Goal: Task Accomplishment & Management: Manage account settings

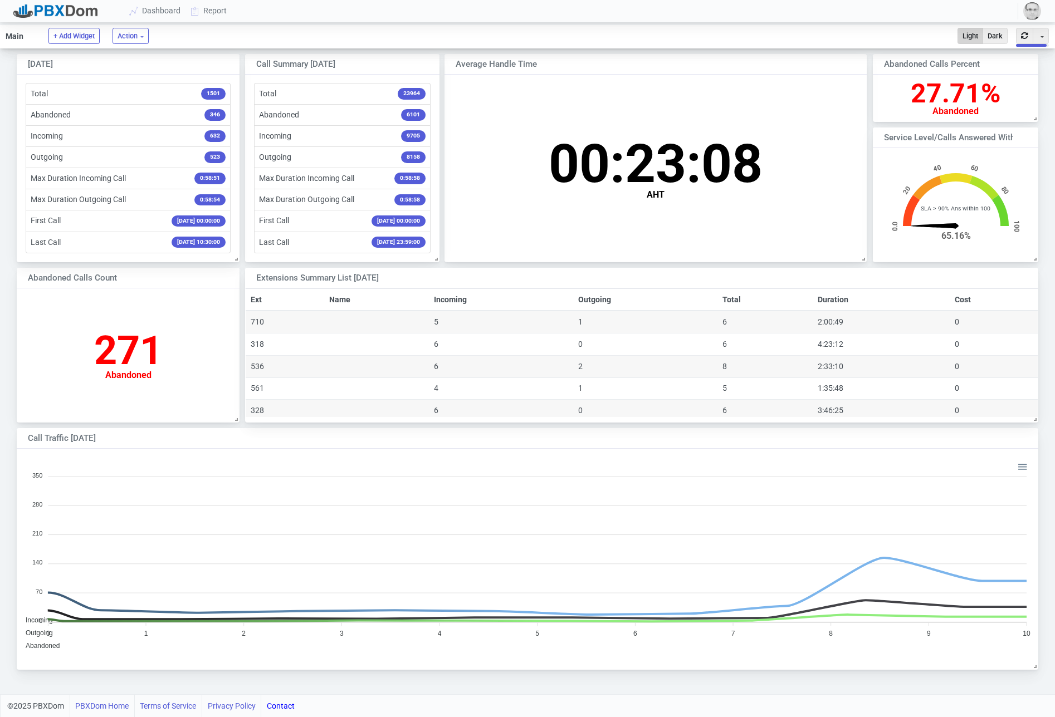
scroll to position [216, 1020]
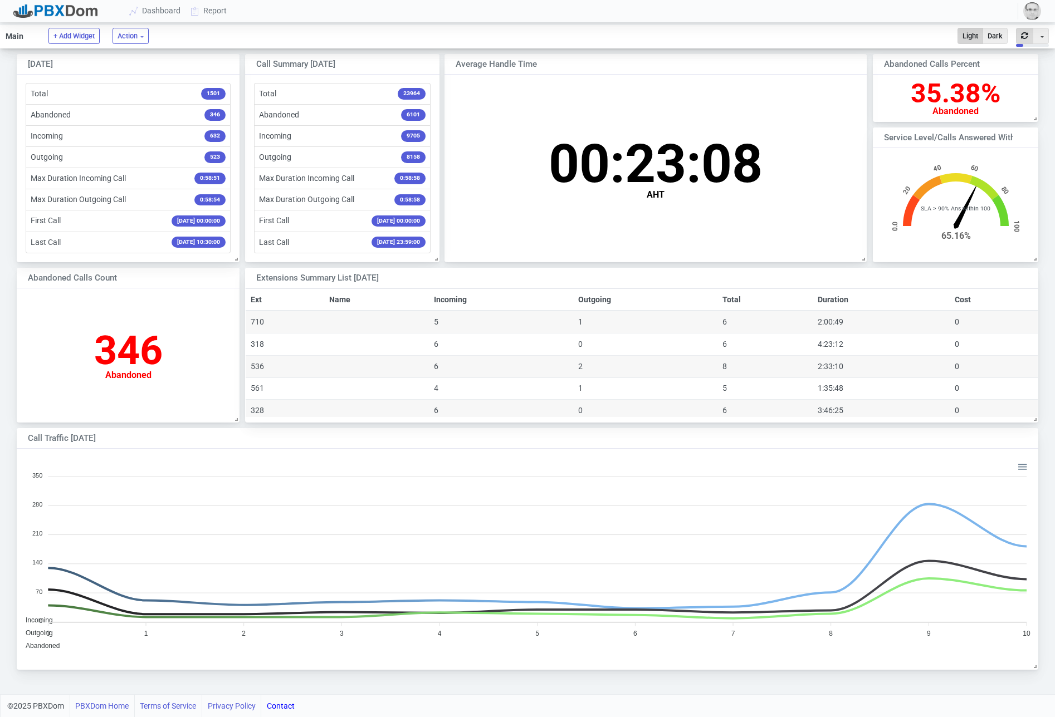
click at [1027, 40] on button "button" at bounding box center [1024, 36] width 17 height 16
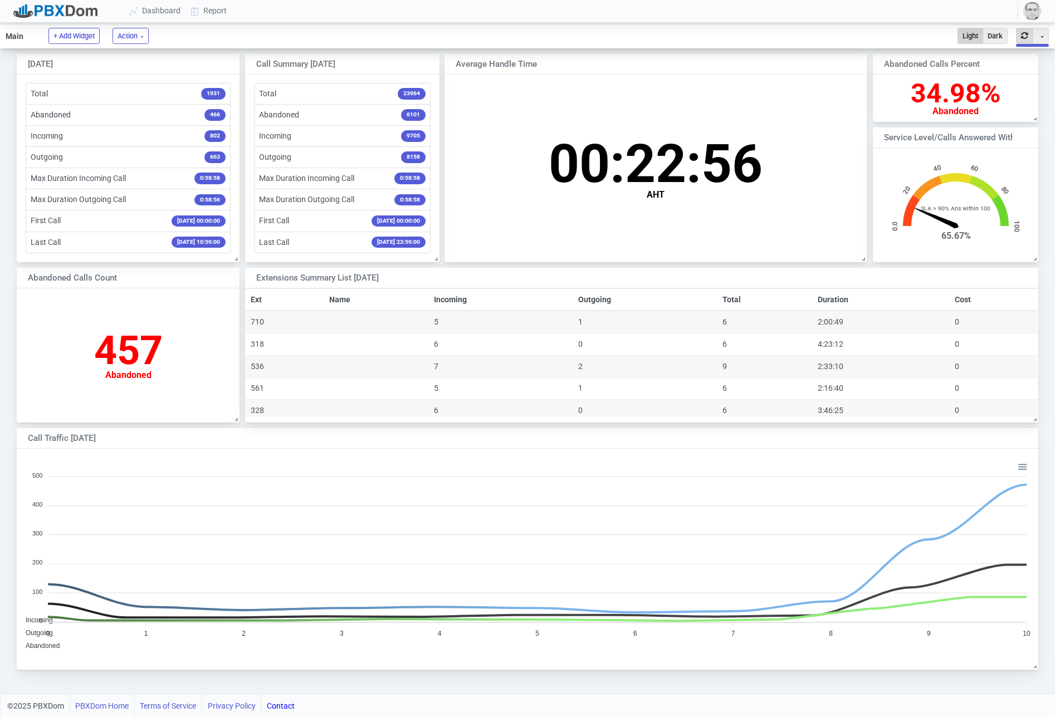
click at [1027, 40] on button "button" at bounding box center [1024, 36] width 17 height 16
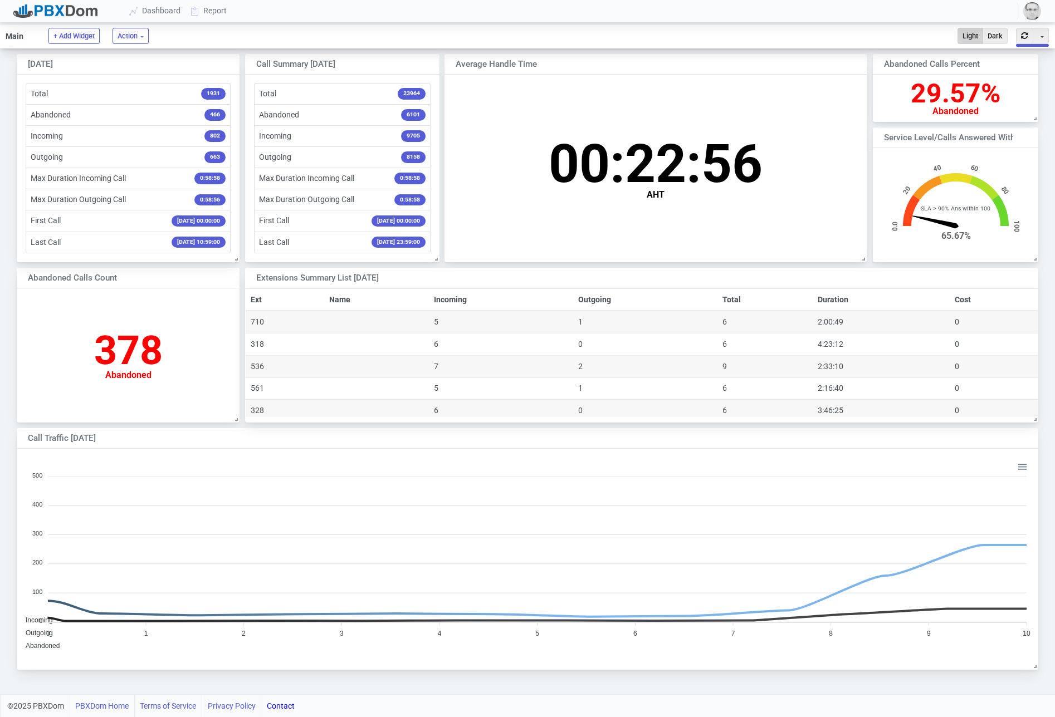
click at [1027, 40] on button "button" at bounding box center [1024, 36] width 17 height 16
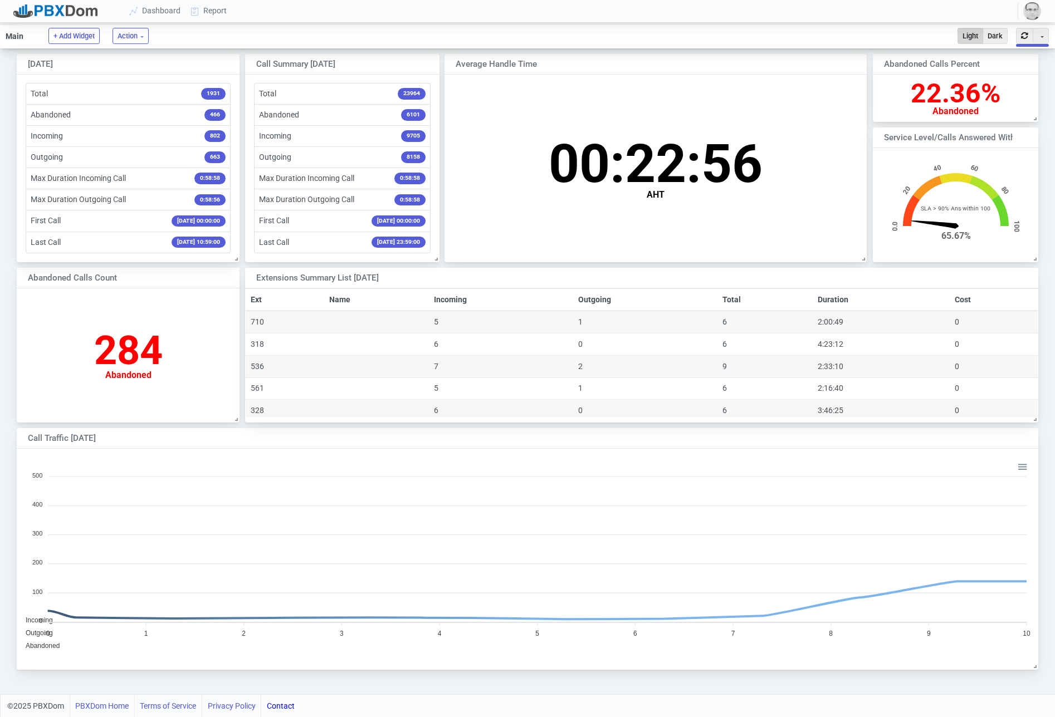
scroll to position [0, 0]
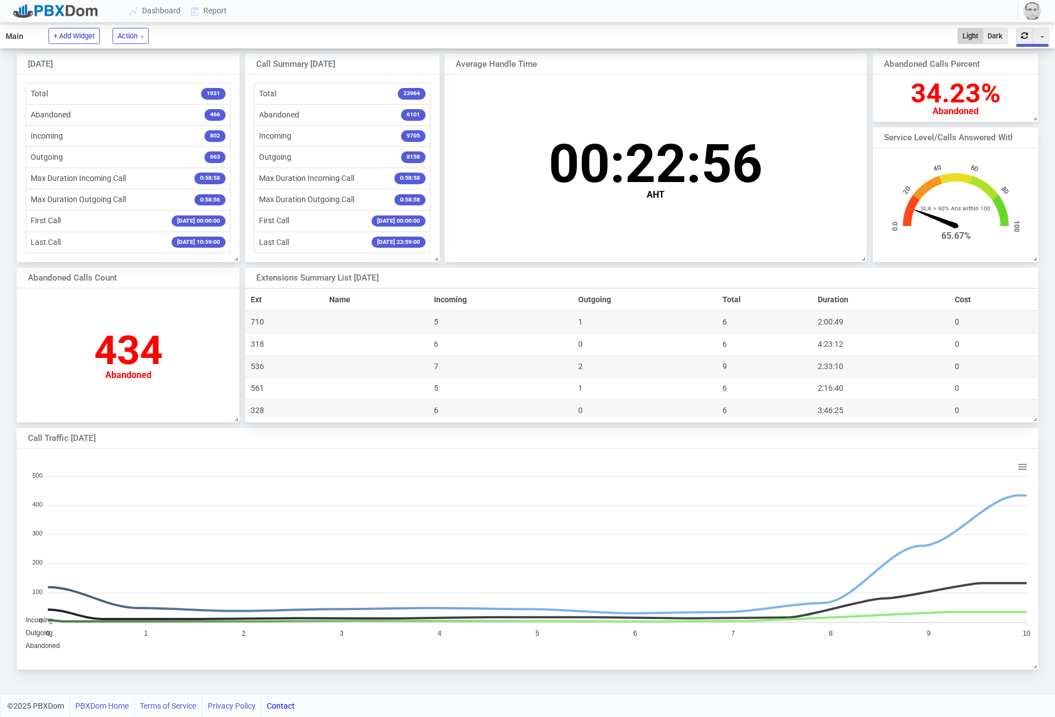
click at [1026, 7] on img "button" at bounding box center [1032, 11] width 18 height 18
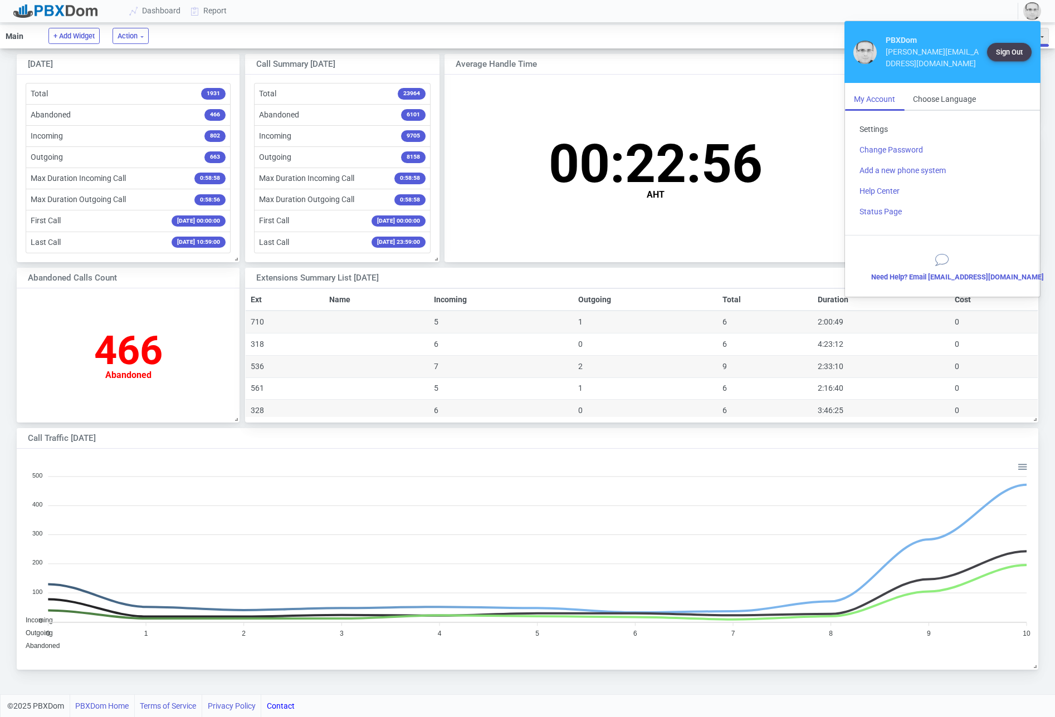
click at [881, 119] on link "Settings" at bounding box center [942, 129] width 184 height 21
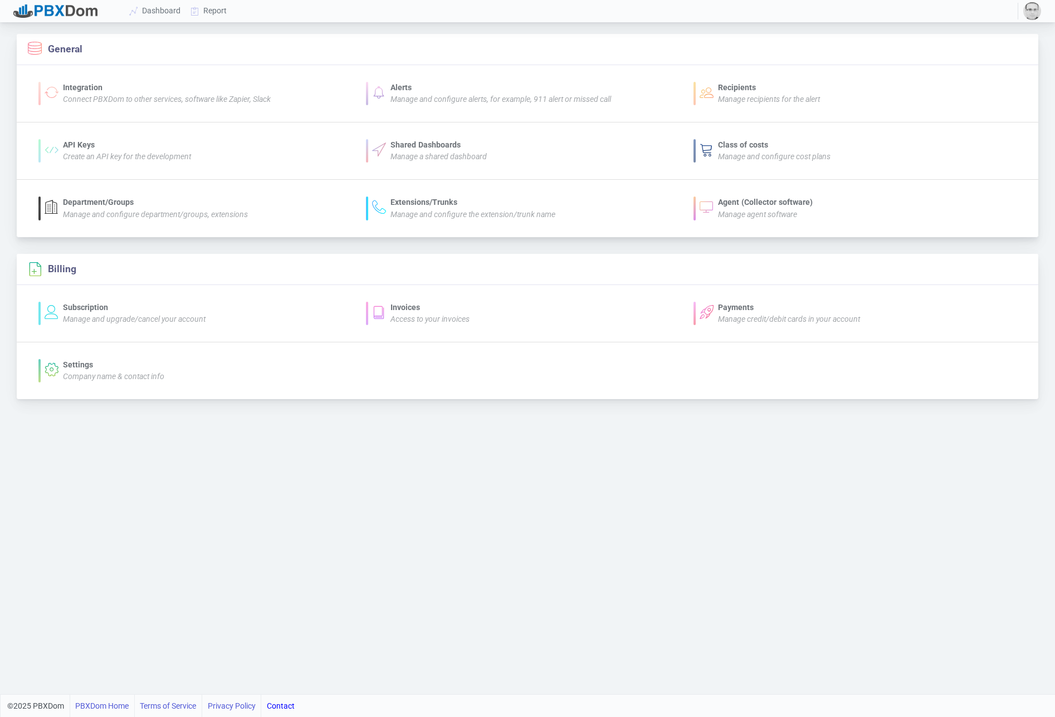
click at [778, 209] on div "Manage agent software" at bounding box center [765, 215] width 95 height 12
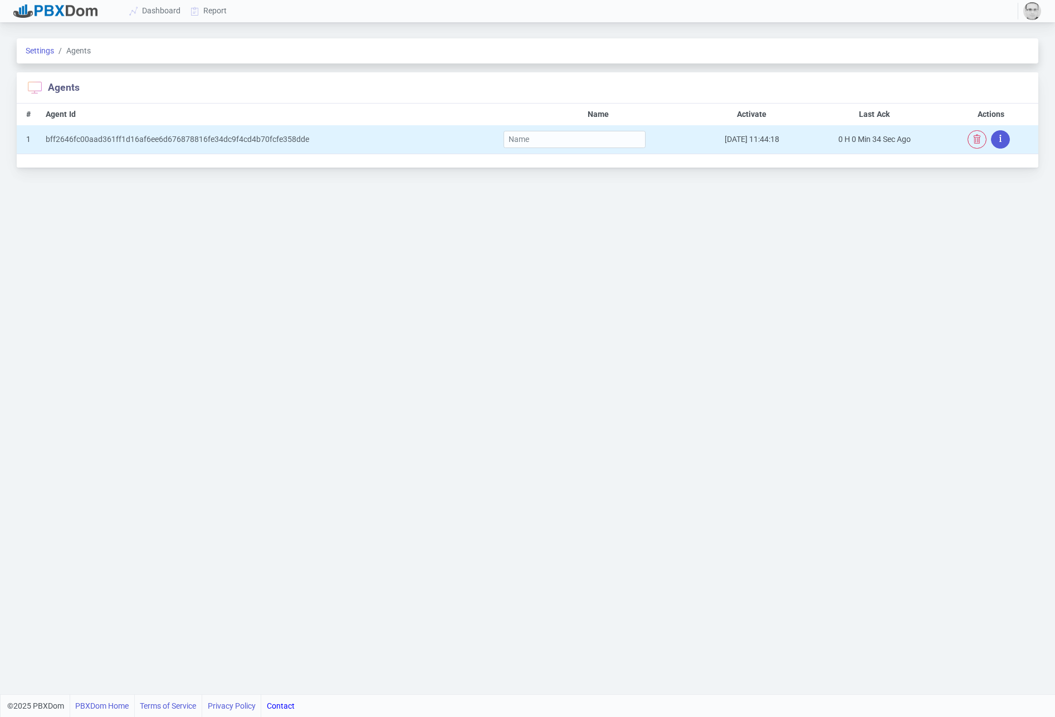
click at [997, 138] on button "button" at bounding box center [1000, 139] width 19 height 18
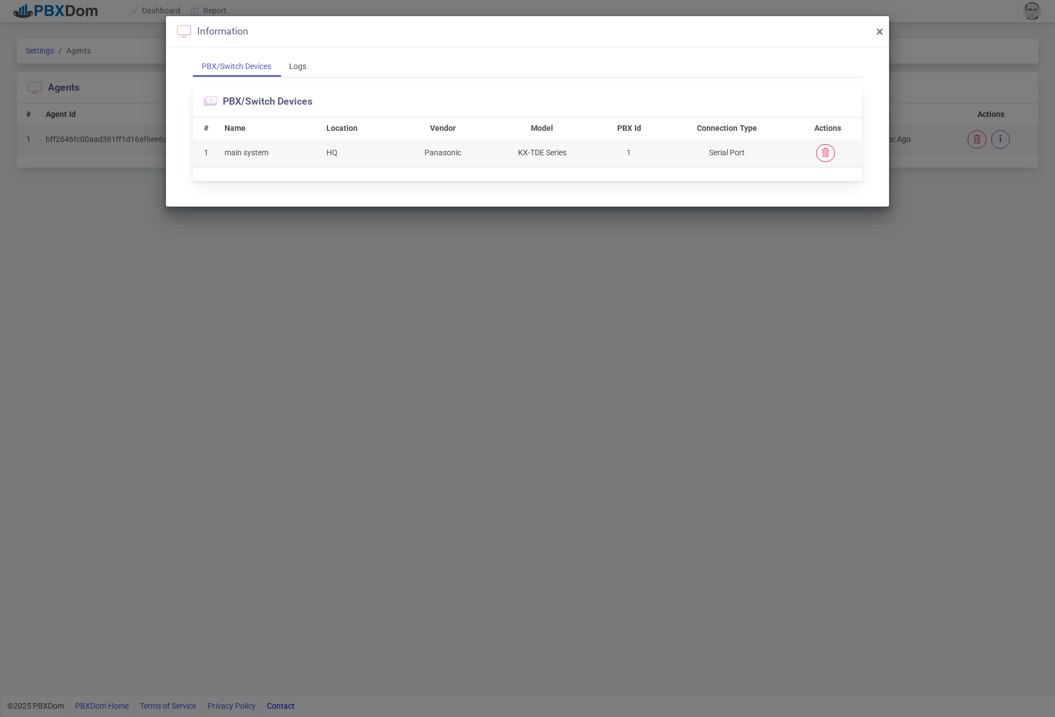
drag, startPoint x: 292, startPoint y: 69, endPoint x: 277, endPoint y: 71, distance: 15.7
click at [292, 69] on div "Logs" at bounding box center [297, 66] width 35 height 21
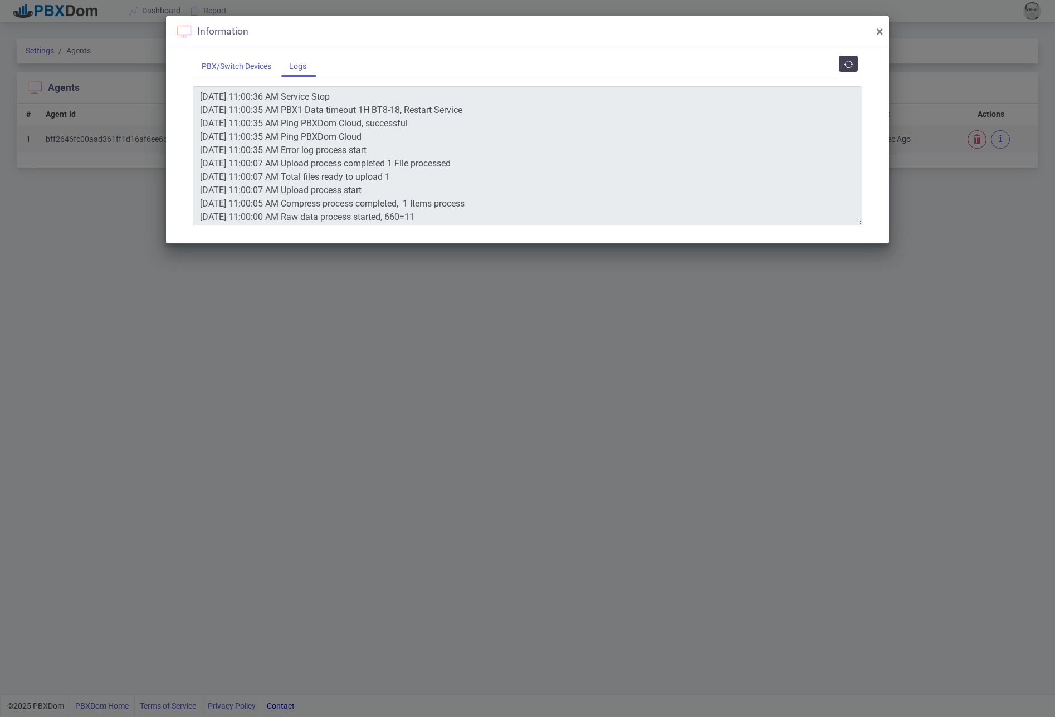
click at [243, 70] on div "PBX/Switch Devices" at bounding box center [236, 66] width 87 height 21
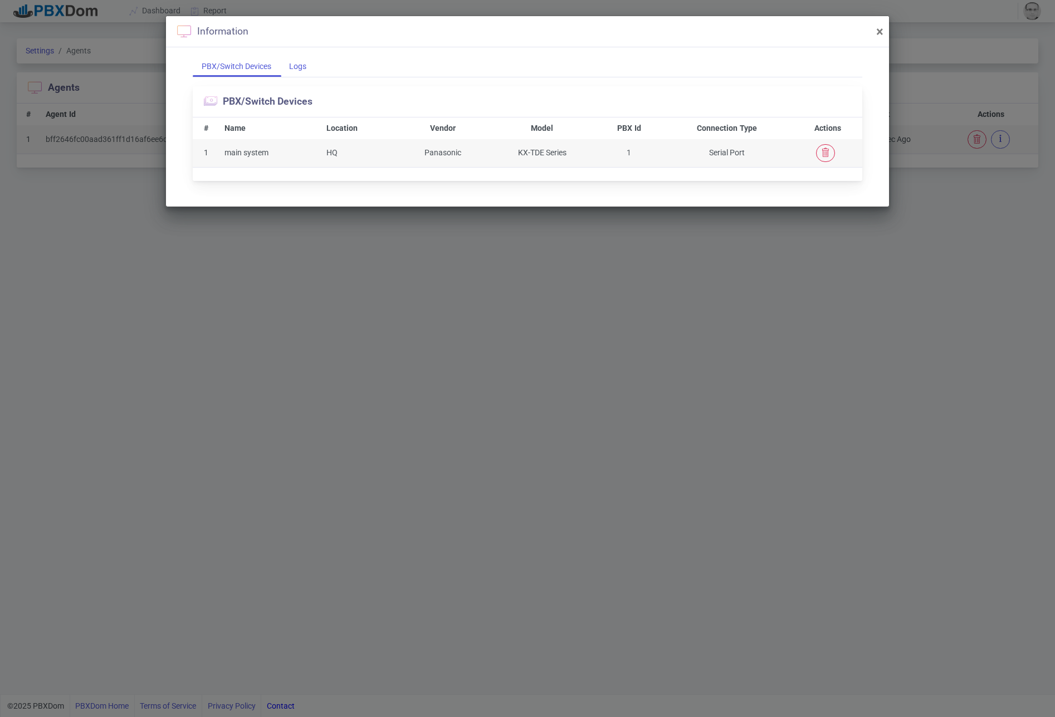
click at [304, 68] on div "Logs" at bounding box center [297, 66] width 35 height 21
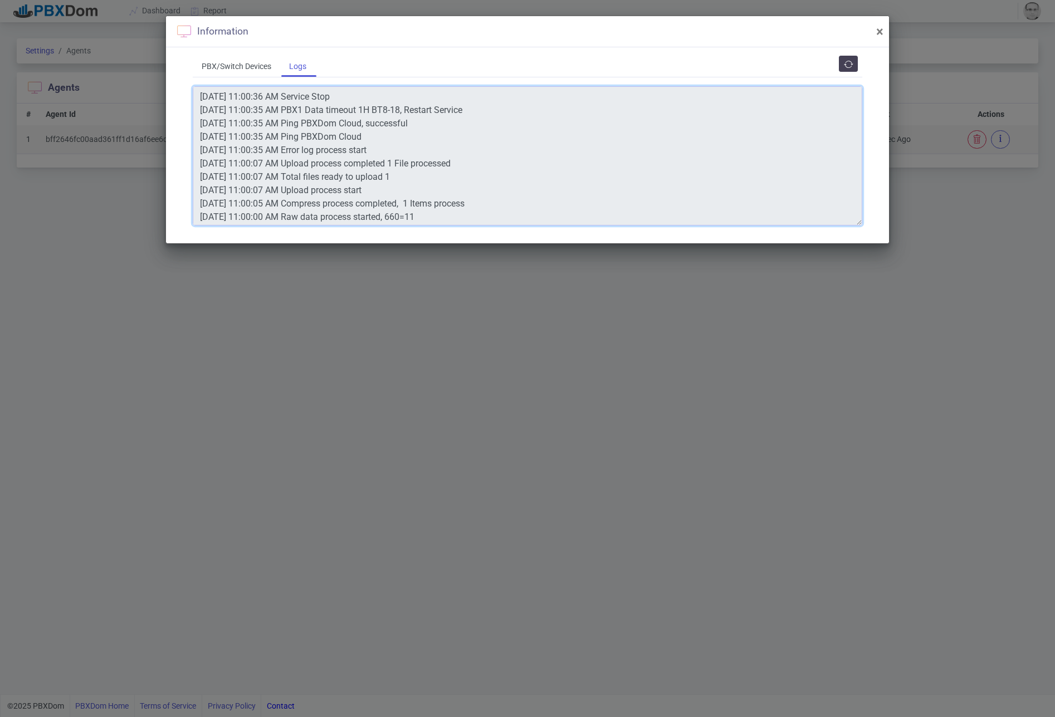
click at [348, 208] on textarea "[DATE] 11:00:36 AM Service Stop [DATE] 11:00:35 AM PBX1 Data timeout 1H BT8-18,…" at bounding box center [527, 155] width 669 height 139
click at [872, 29] on div "Information ×" at bounding box center [527, 31] width 723 height 31
click at [878, 30] on span "×" at bounding box center [879, 32] width 7 height 16
type textarea "[DATE] 11:00:36 AM Service Stop [DATE] 11:00:35 AM PBX1 Data timeout 1H BT8-18,…"
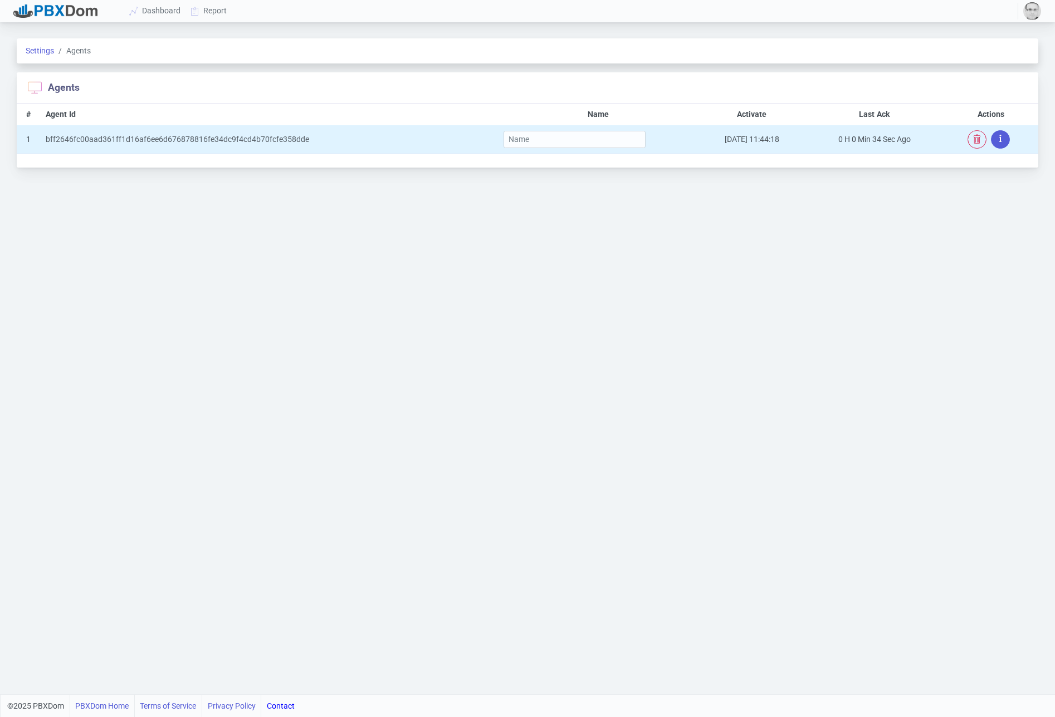
click at [1001, 144] on button "button" at bounding box center [1000, 139] width 19 height 18
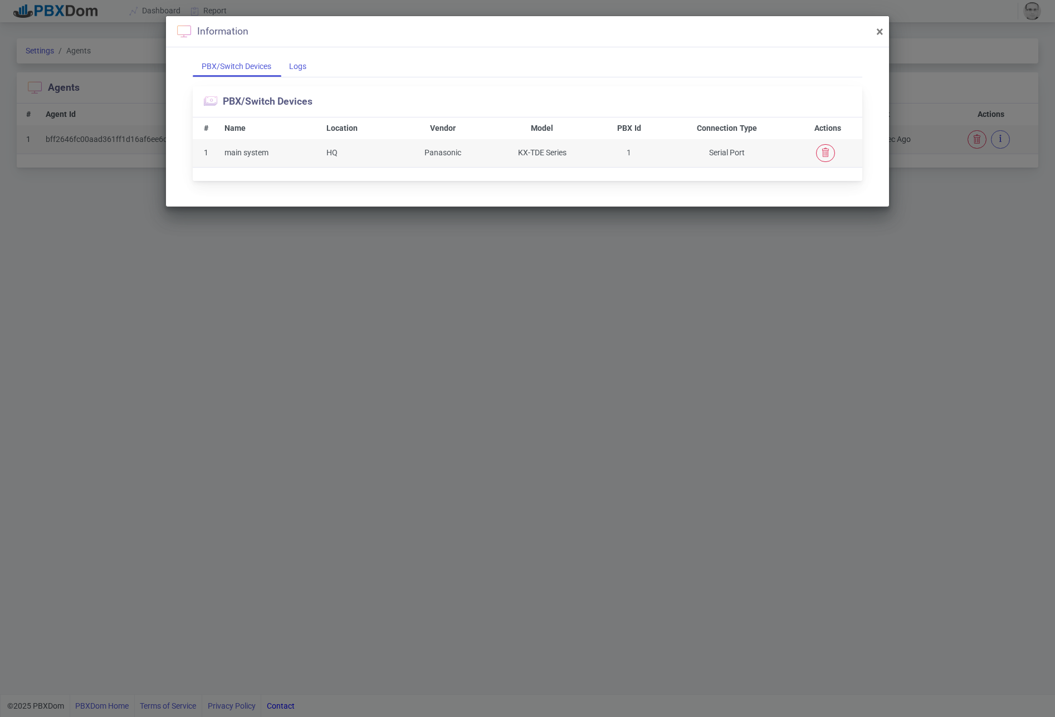
click at [284, 64] on div "Logs" at bounding box center [297, 66] width 35 height 21
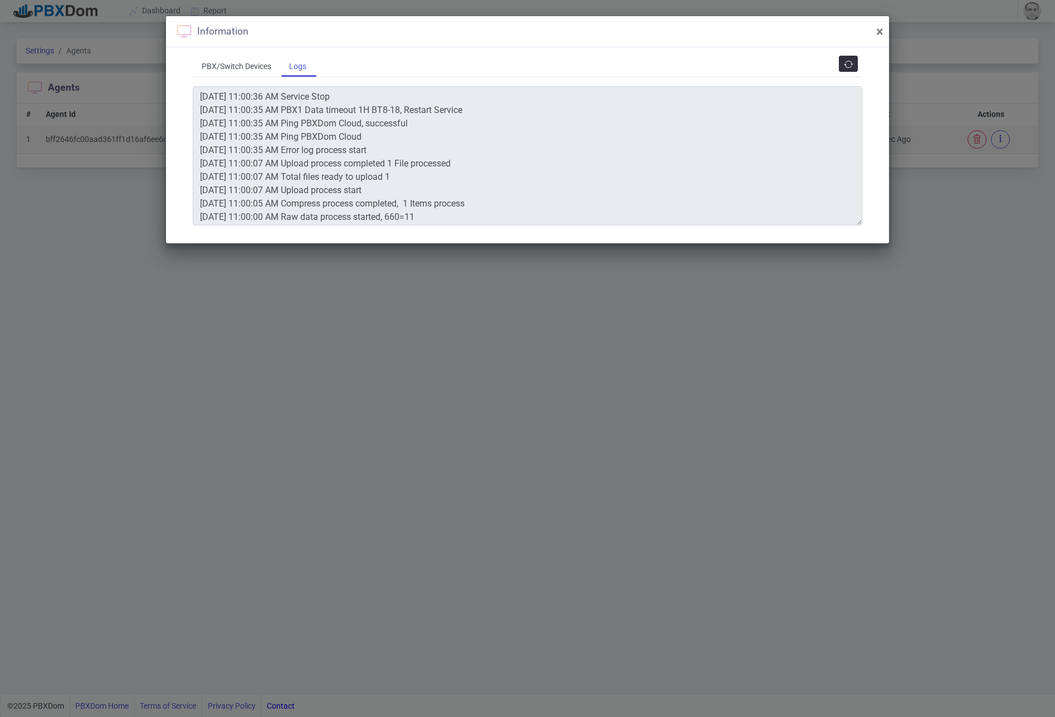
click at [851, 60] on icon "button" at bounding box center [848, 64] width 9 height 9
drag, startPoint x: 876, startPoint y: 28, endPoint x: 767, endPoint y: 28, distance: 109.7
click at [876, 28] on span "×" at bounding box center [879, 32] width 7 height 16
type textarea "[DATE] 11:00:36 AM Service Stop [DATE] 11:00:35 AM PBX1 Data timeout 1H BT8-18,…"
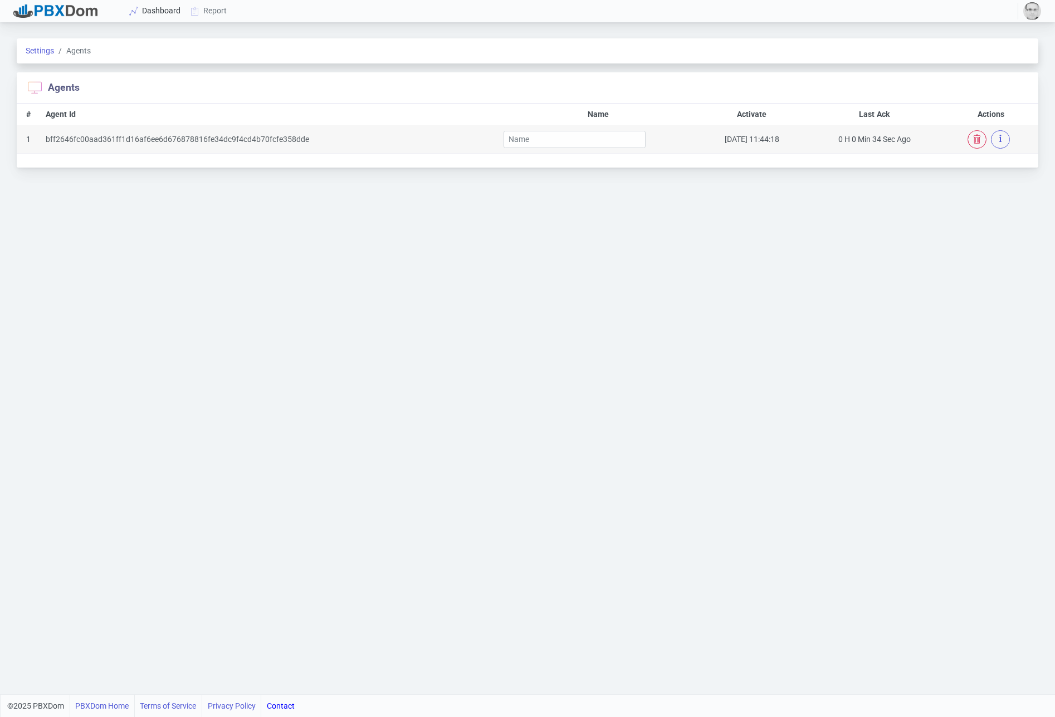
click at [151, 11] on link "Dashboard" at bounding box center [155, 11] width 61 height 21
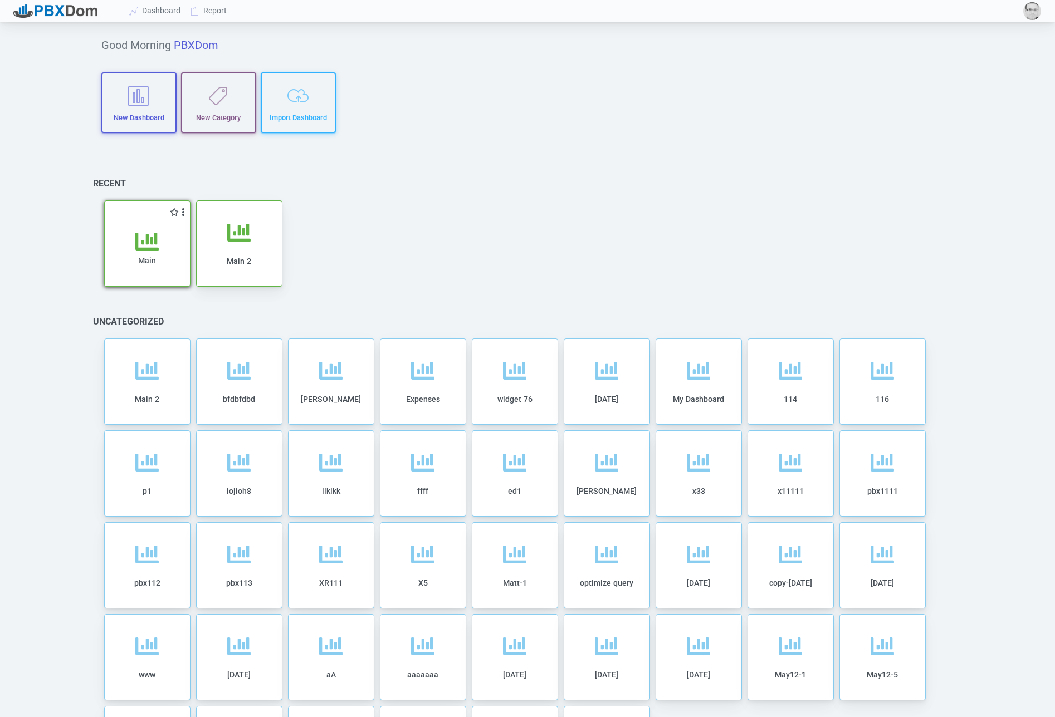
click at [159, 257] on div "Main" at bounding box center [147, 258] width 63 height 57
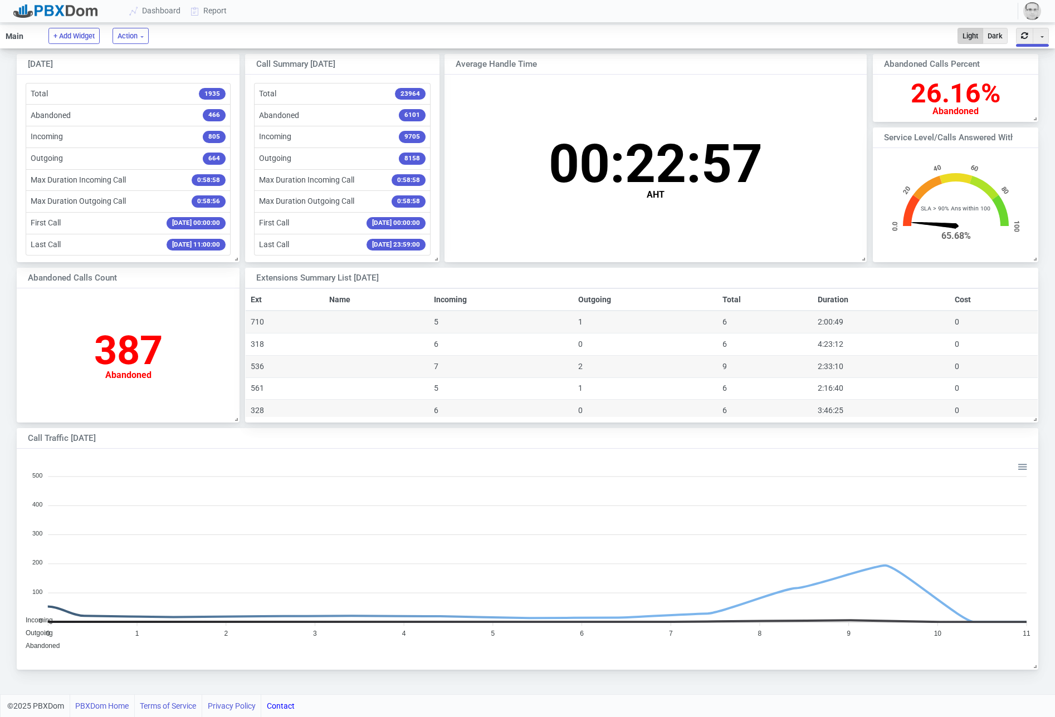
scroll to position [110, 165]
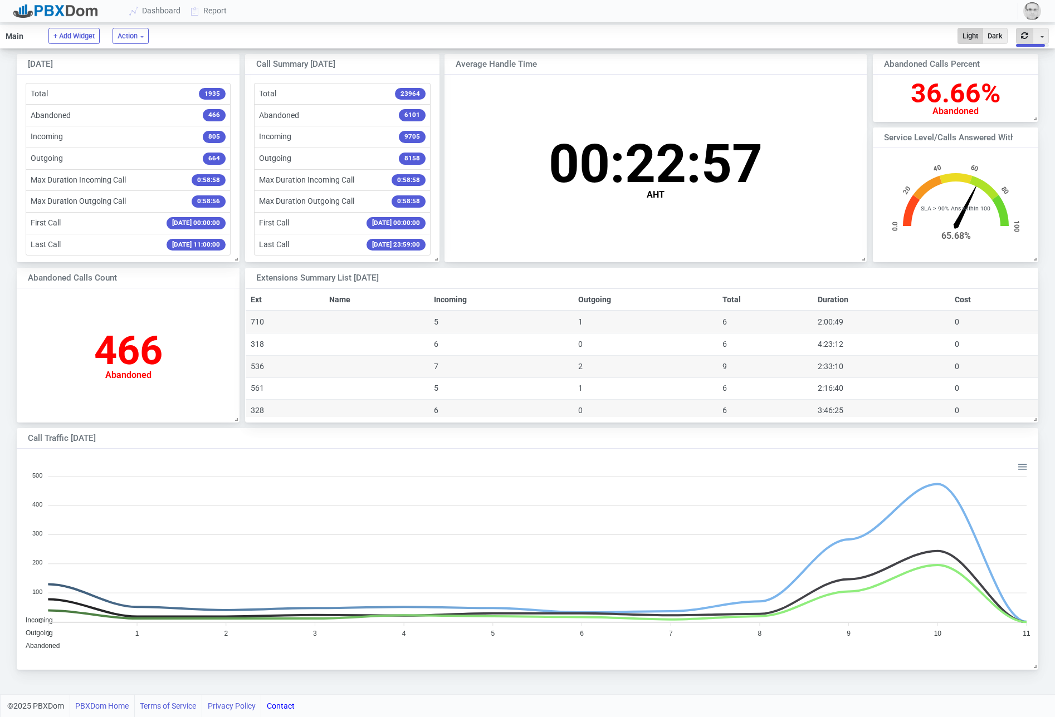
click at [1022, 40] on button "button" at bounding box center [1024, 36] width 17 height 16
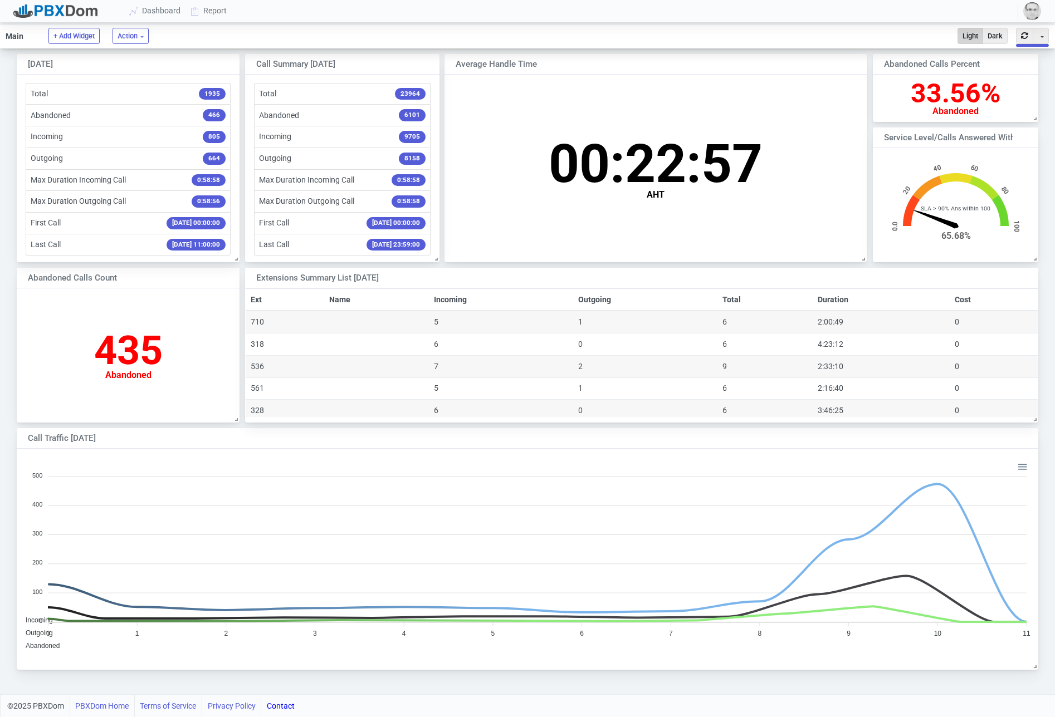
click at [1022, 40] on button "button" at bounding box center [1024, 36] width 17 height 16
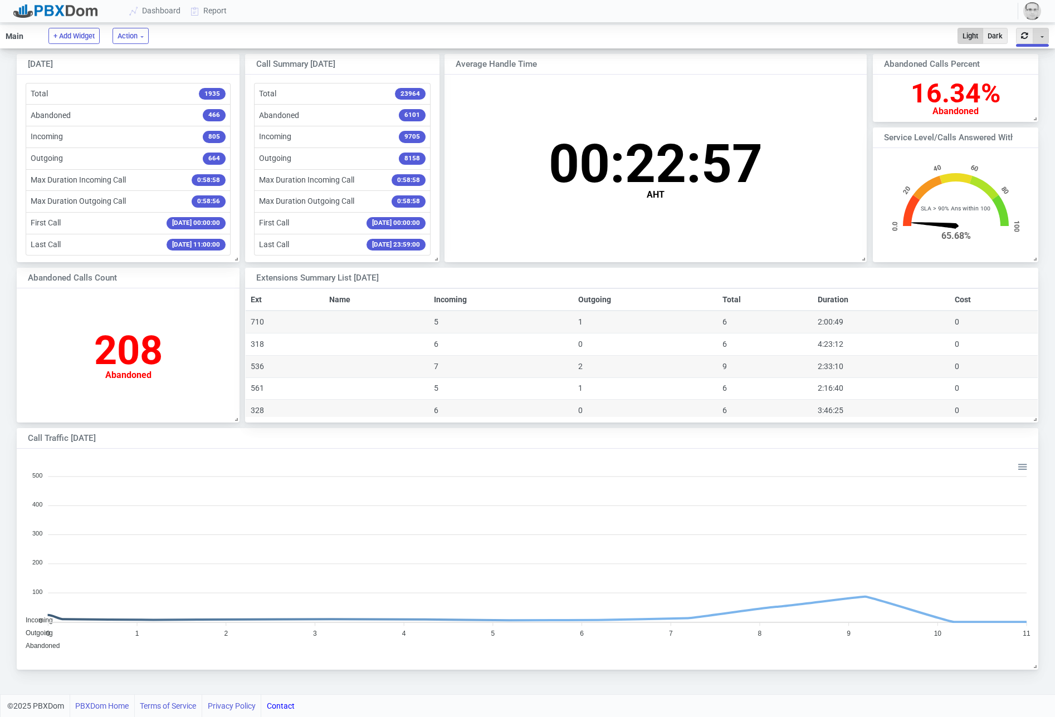
scroll to position [216, 1020]
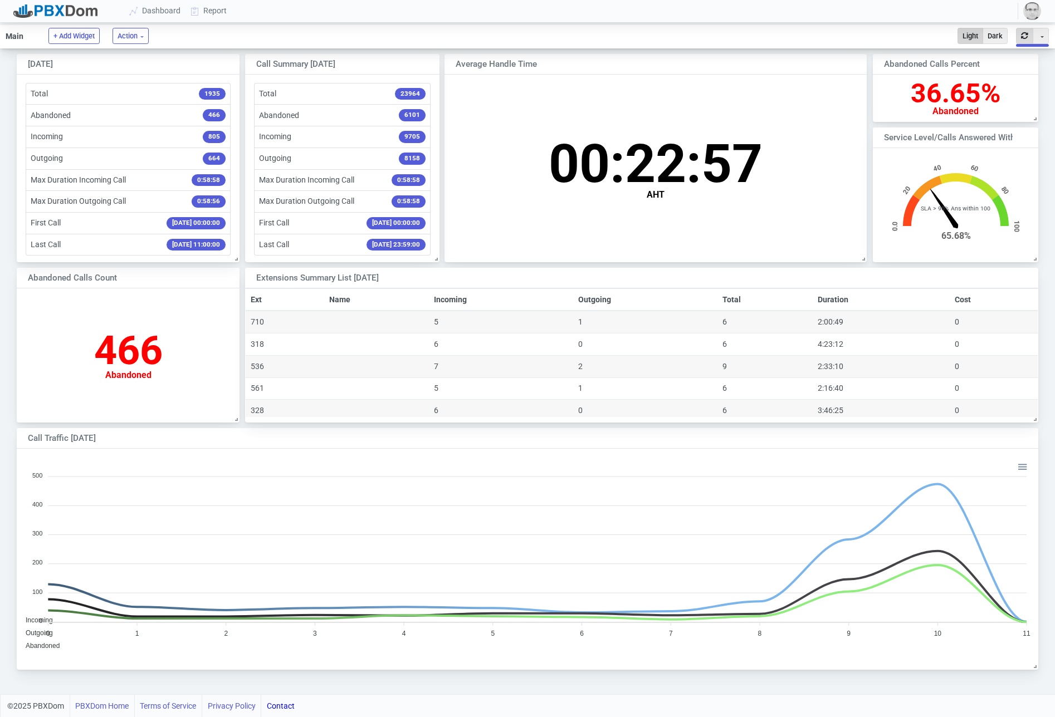
click at [1023, 35] on button "button" at bounding box center [1024, 36] width 17 height 16
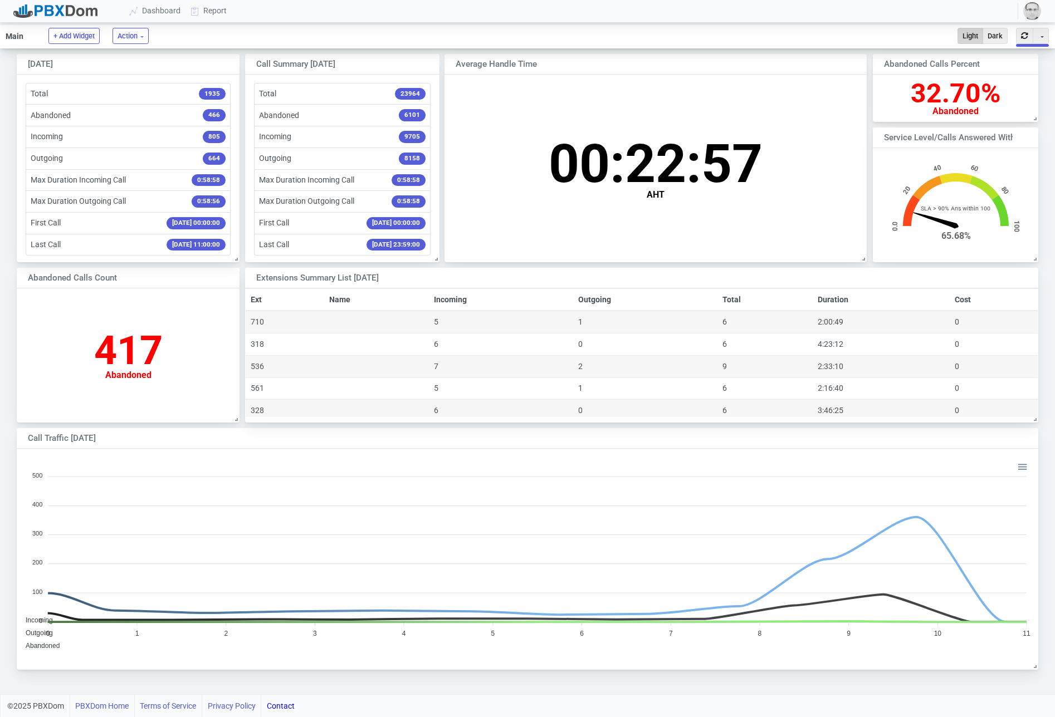
click at [1026, 8] on img "button" at bounding box center [1032, 11] width 18 height 18
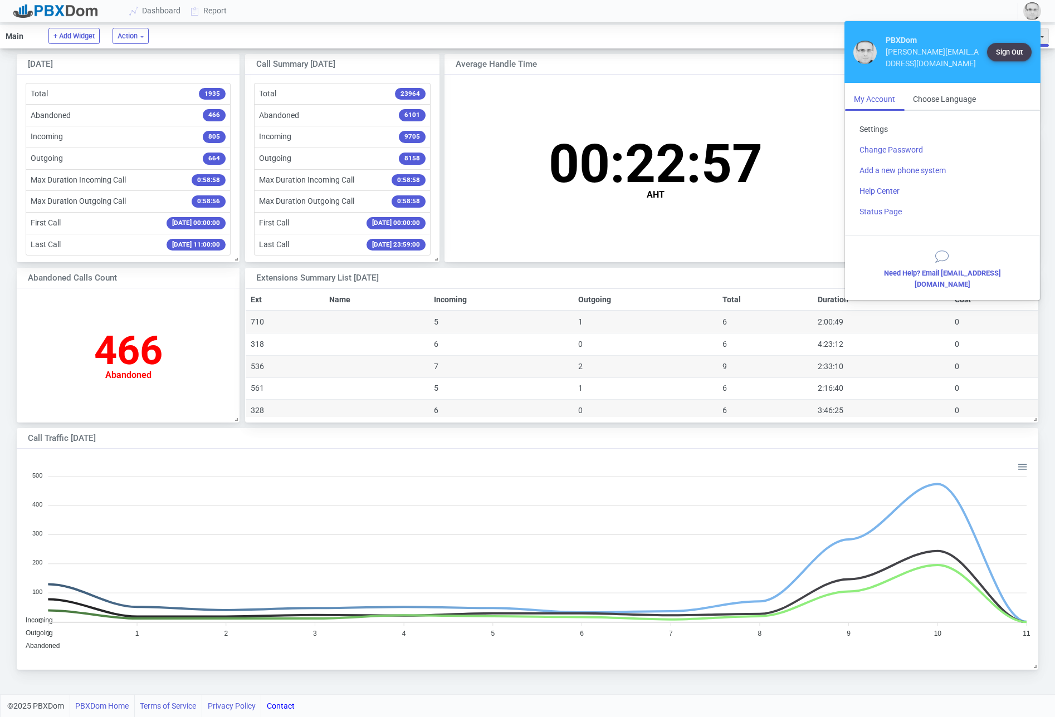
click at [885, 119] on link "Settings" at bounding box center [942, 129] width 184 height 21
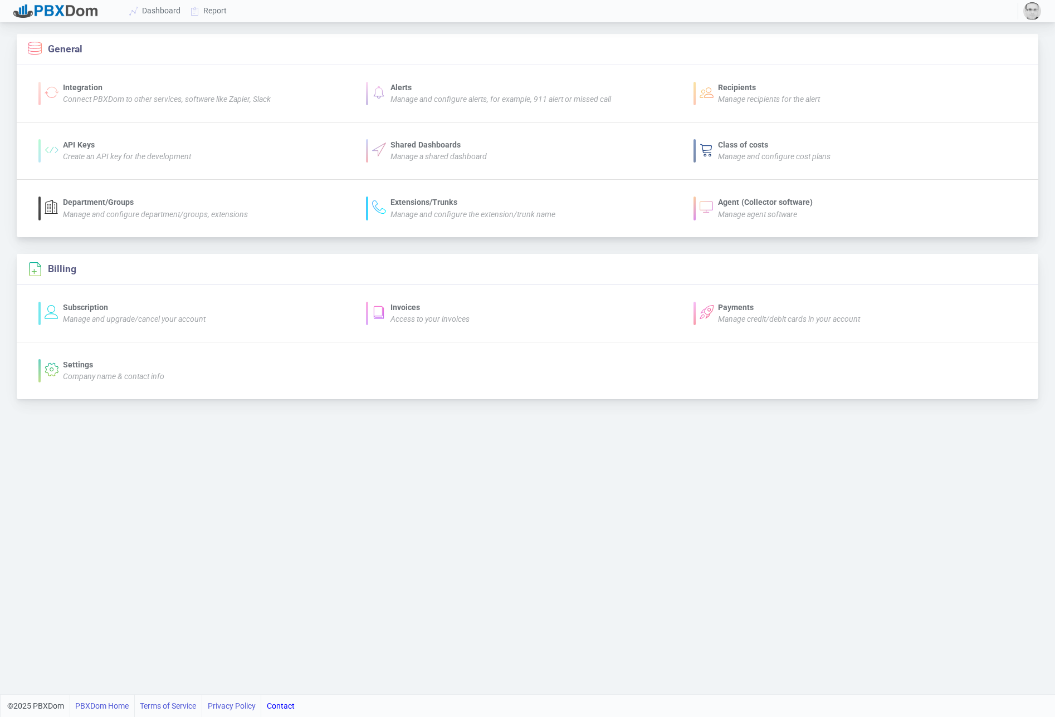
click at [731, 209] on div "Manage agent software" at bounding box center [765, 215] width 95 height 12
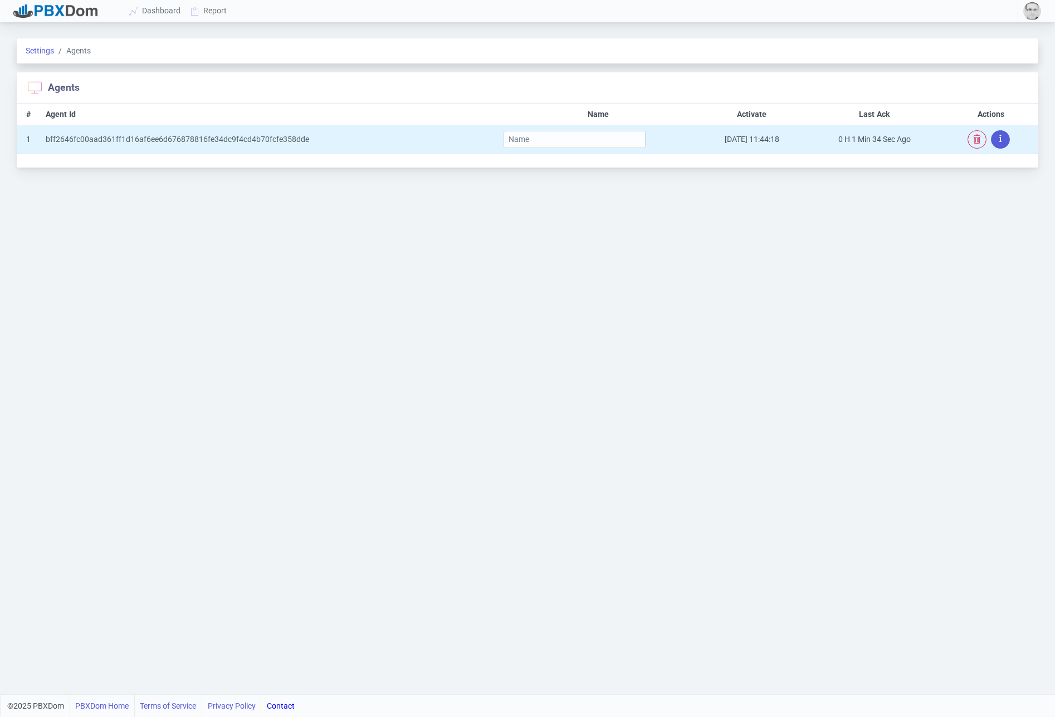
click at [1007, 138] on button "button" at bounding box center [1000, 139] width 19 height 18
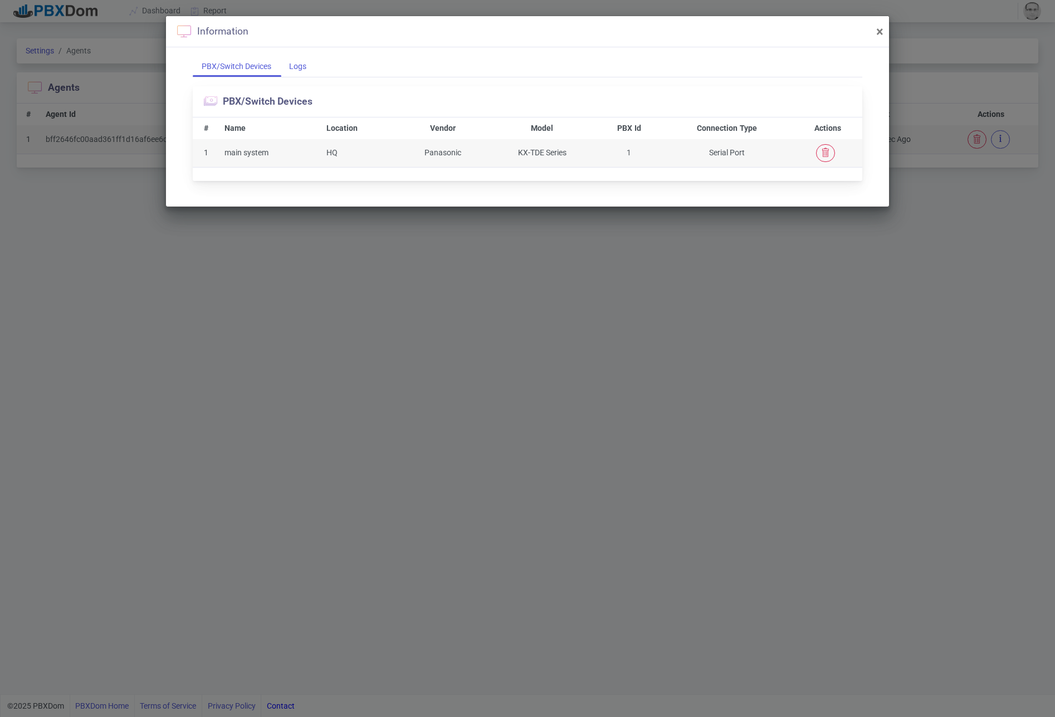
click at [290, 65] on div "Logs" at bounding box center [297, 66] width 35 height 21
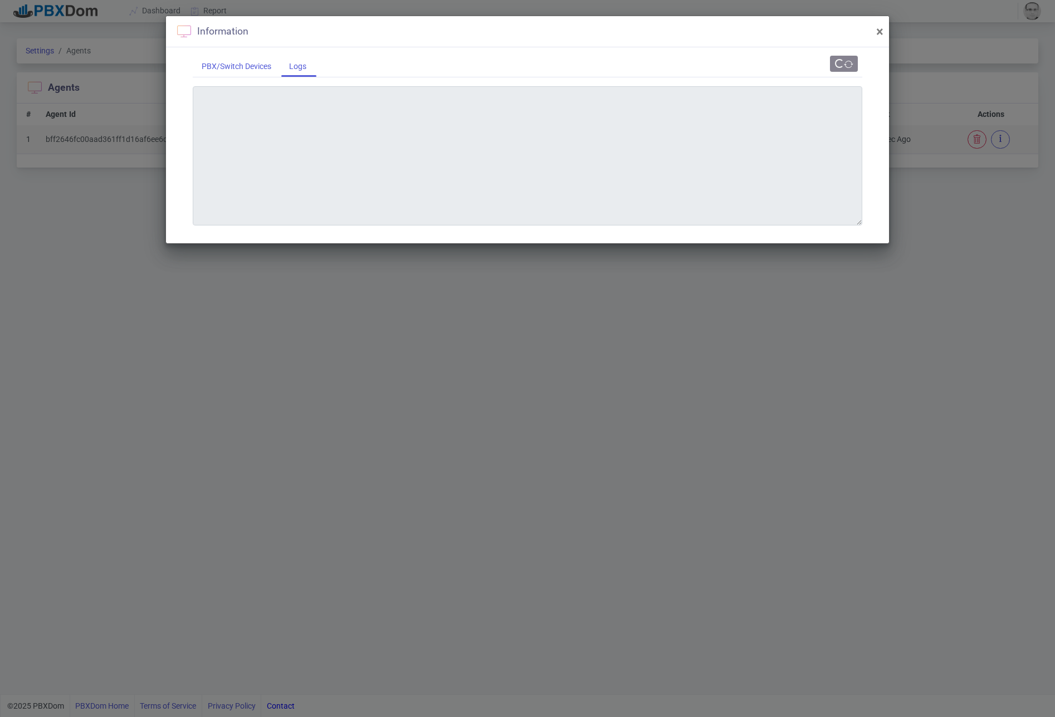
type textarea "[DATE] 11:00:36 AM Service Stop [DATE] 11:00:35 AM PBX1 Data timeout 1H BT8-18,…"
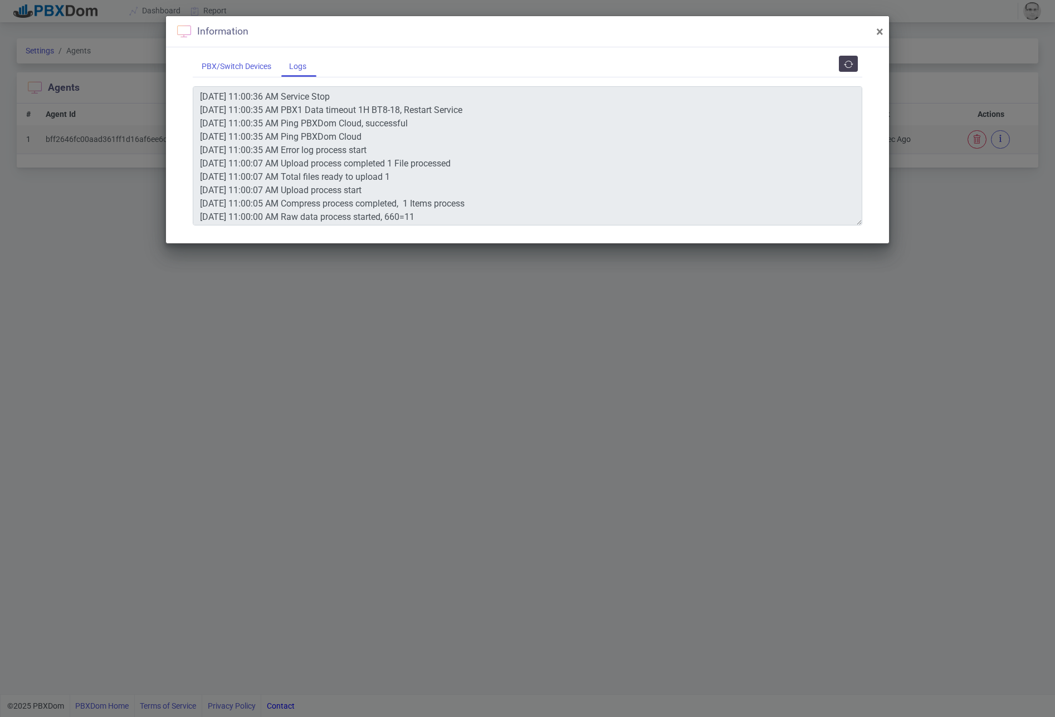
click at [238, 67] on div "PBX/Switch Devices" at bounding box center [236, 66] width 87 height 21
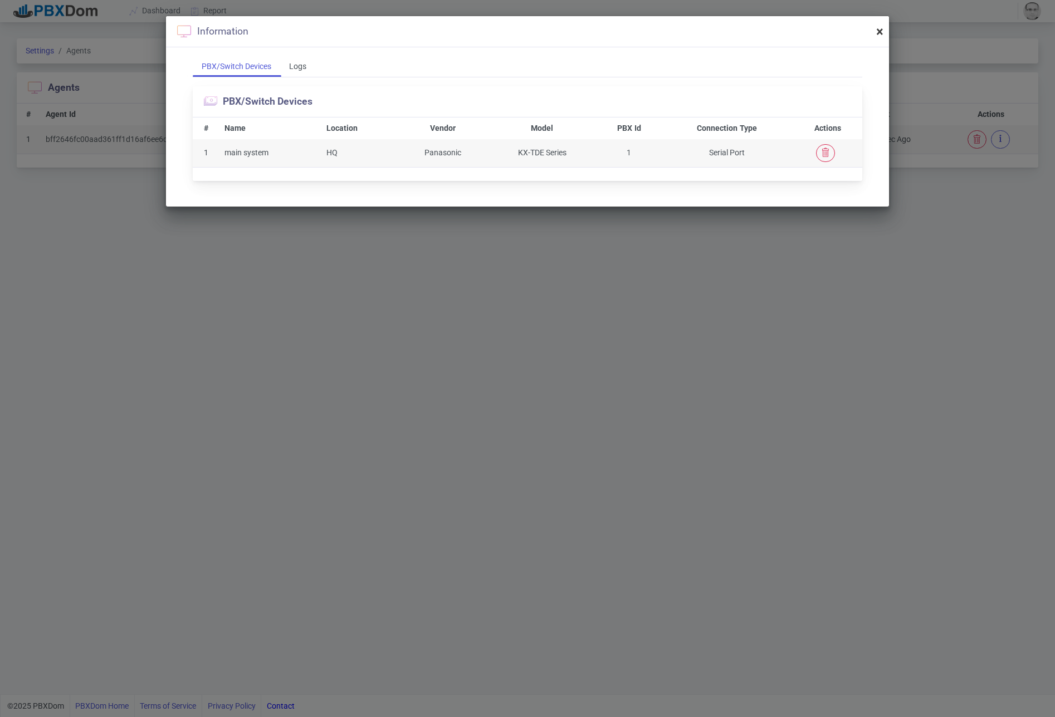
click at [878, 27] on span "×" at bounding box center [879, 32] width 7 height 16
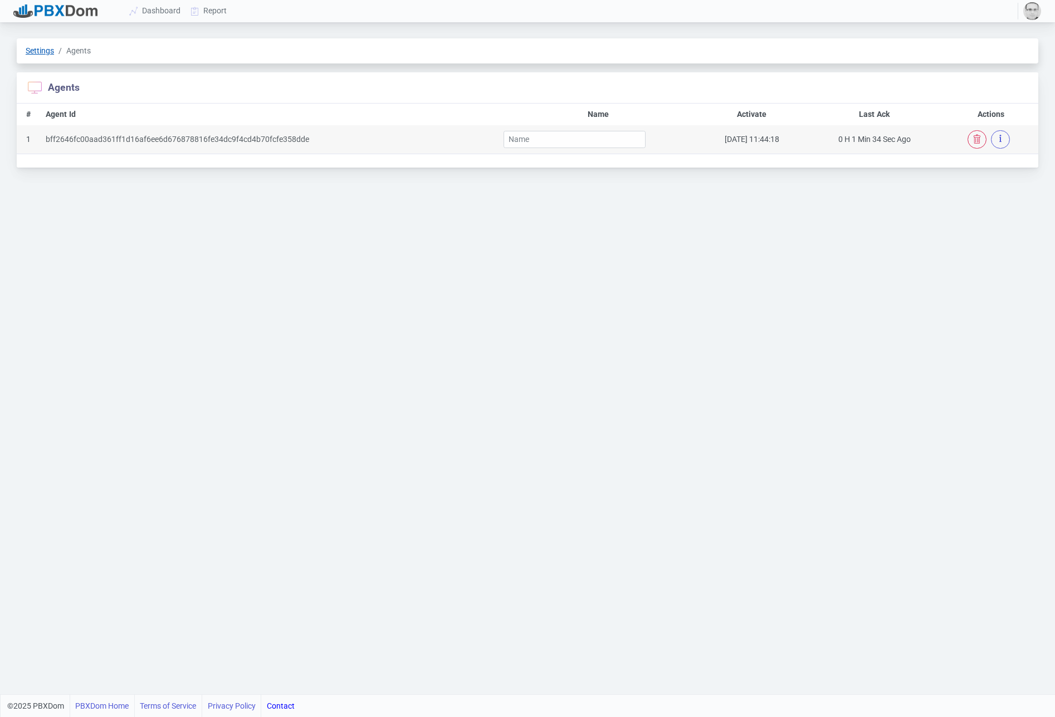
click at [45, 50] on link "Settings" at bounding box center [40, 50] width 28 height 9
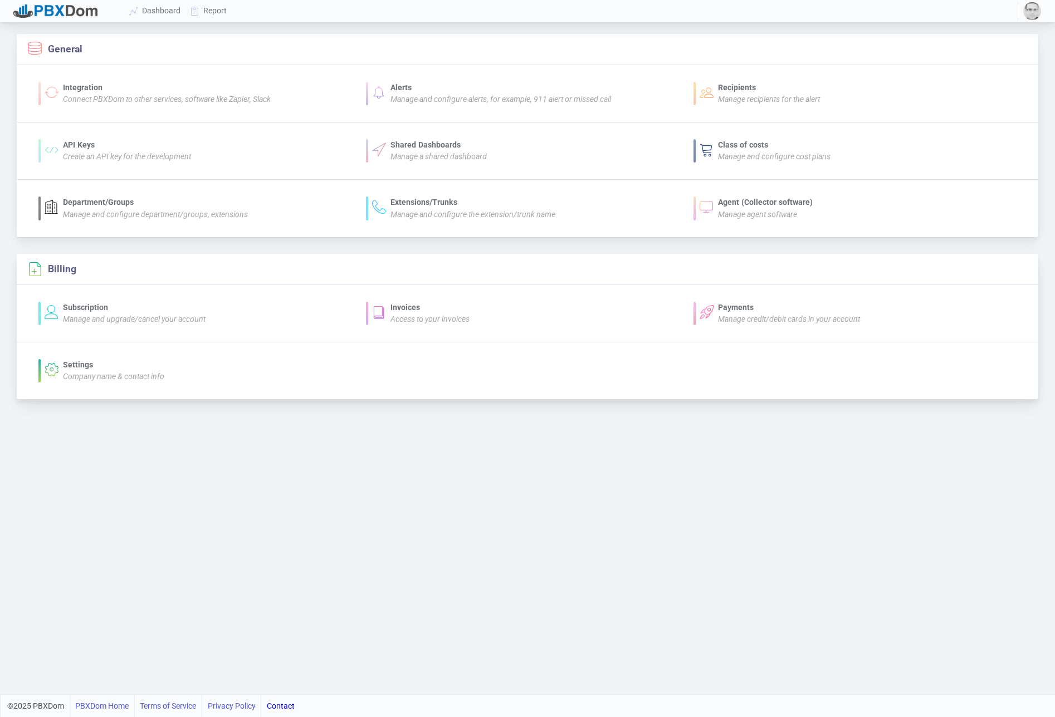
click at [111, 371] on div "Company name & contact info" at bounding box center [113, 377] width 101 height 12
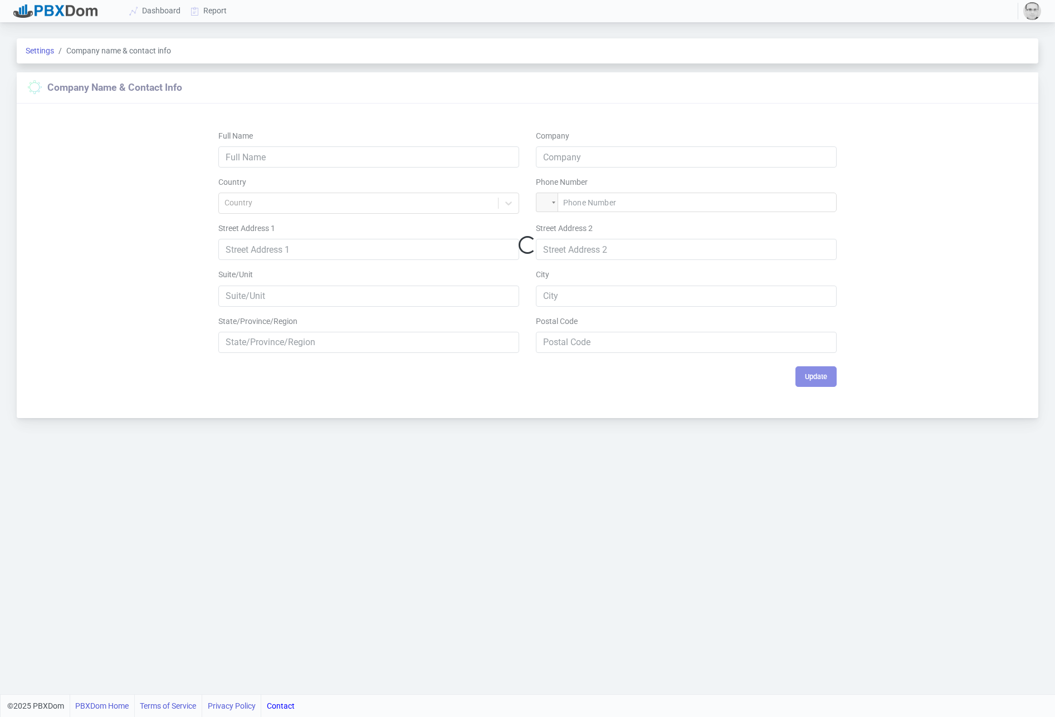
type input "[PERSON_NAME]"
type input "AGG12"
type input "[PHONE_NUMBER]"
type input "Office No [STREET_ADDRESS]"
type input "1"
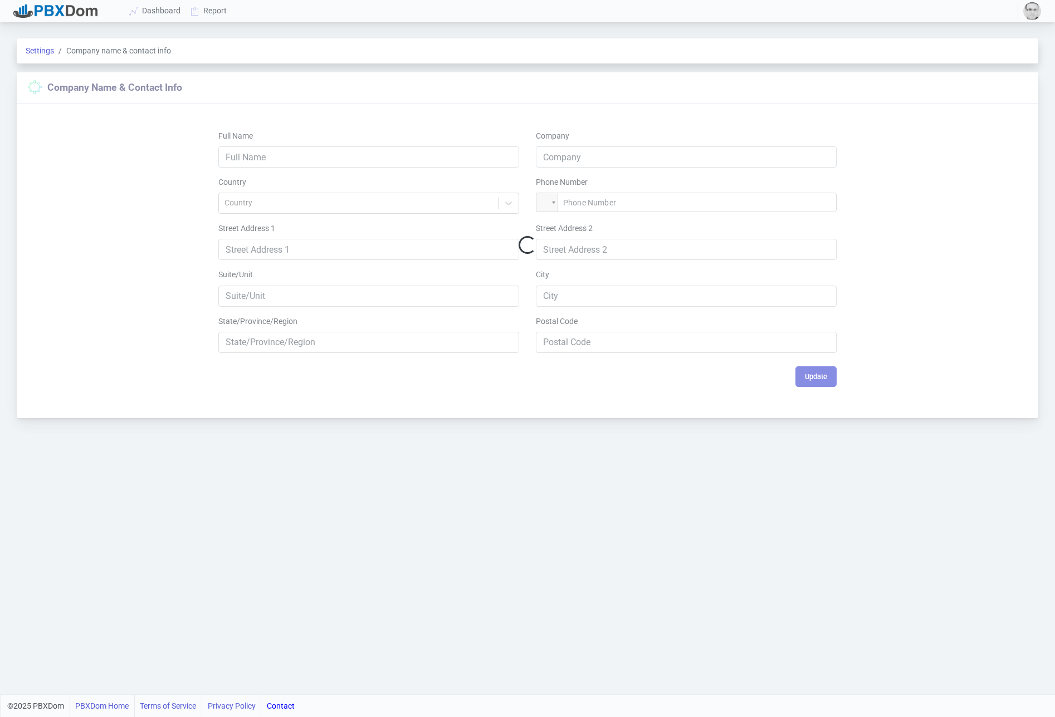
type input "Walnut"
type input "CA"
type input "91789"
click at [40, 51] on link "Settings" at bounding box center [40, 50] width 28 height 9
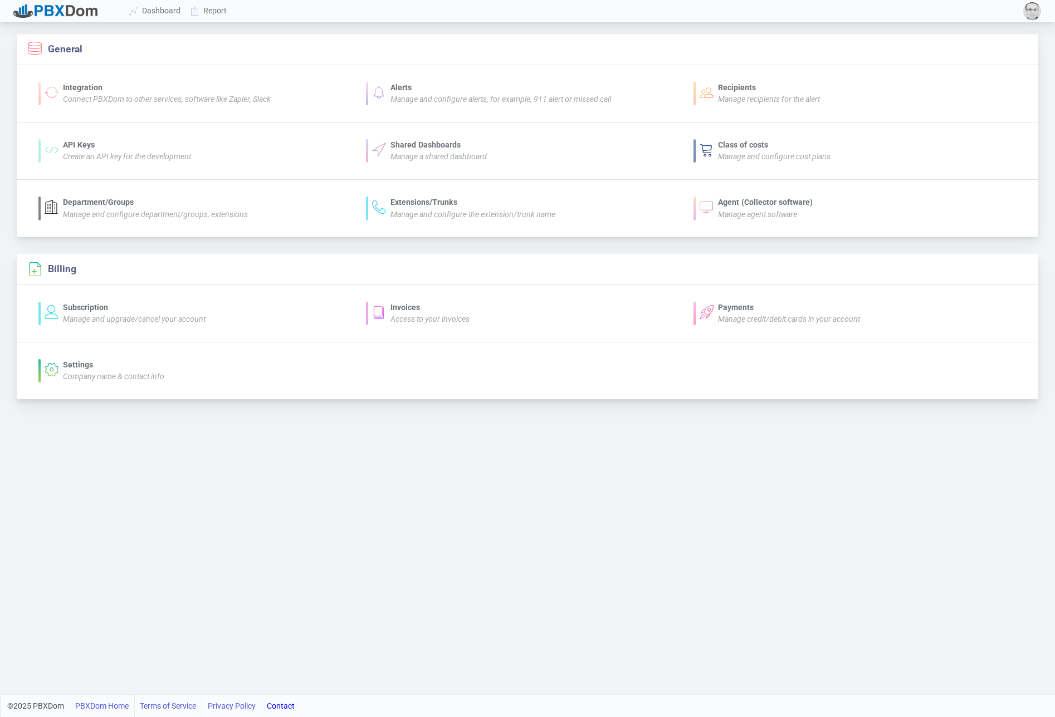
click at [90, 372] on icon "Company name & contact info" at bounding box center [113, 376] width 101 height 9
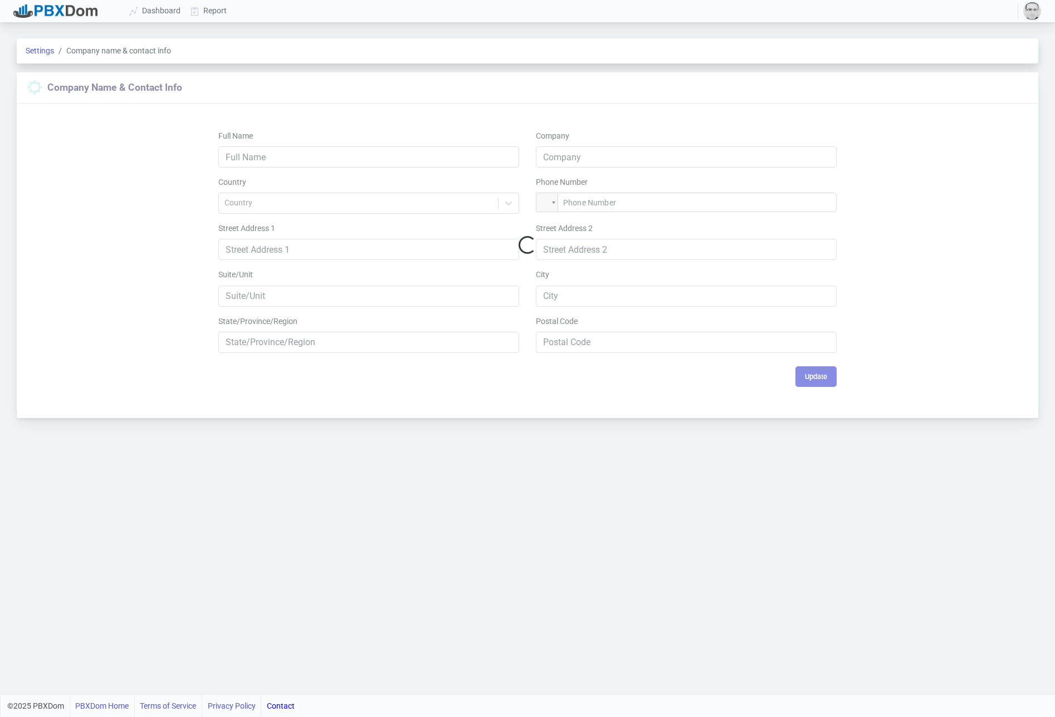
type input "[PERSON_NAME]"
type input "AGG12"
type input "[PHONE_NUMBER]"
type input "Office No [STREET_ADDRESS]"
type input "1"
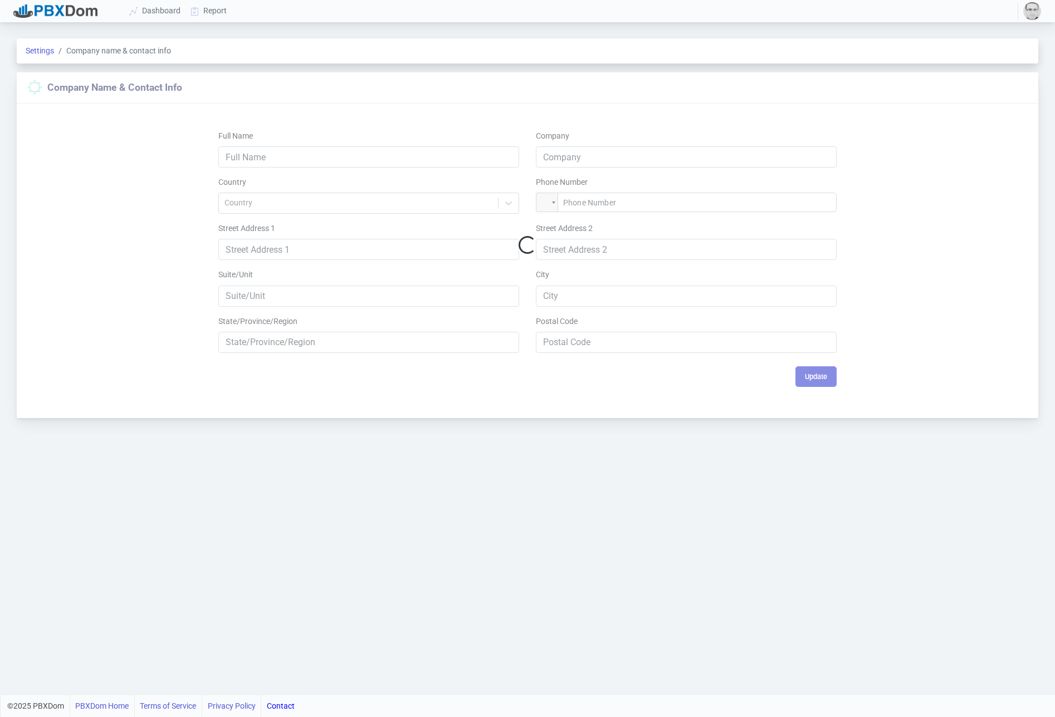
type input "Walnut"
type input "CA"
type input "91789"
click at [31, 49] on link "Settings" at bounding box center [40, 50] width 28 height 9
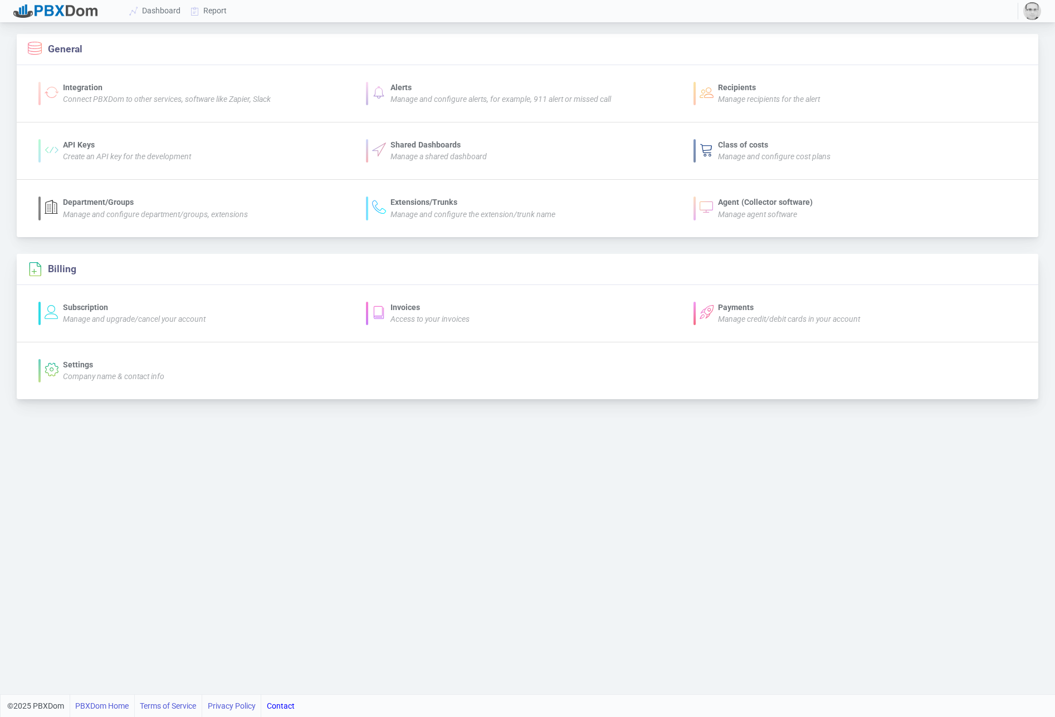
click at [746, 303] on div "Payments" at bounding box center [789, 308] width 142 height 12
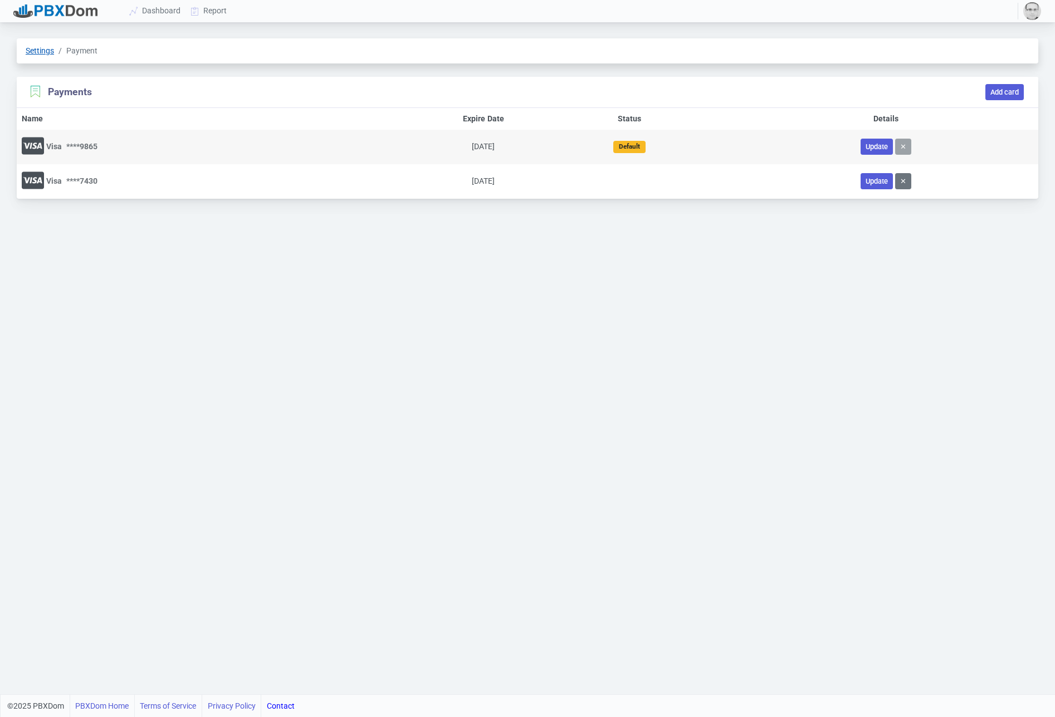
click at [39, 53] on link "Settings" at bounding box center [40, 50] width 28 height 9
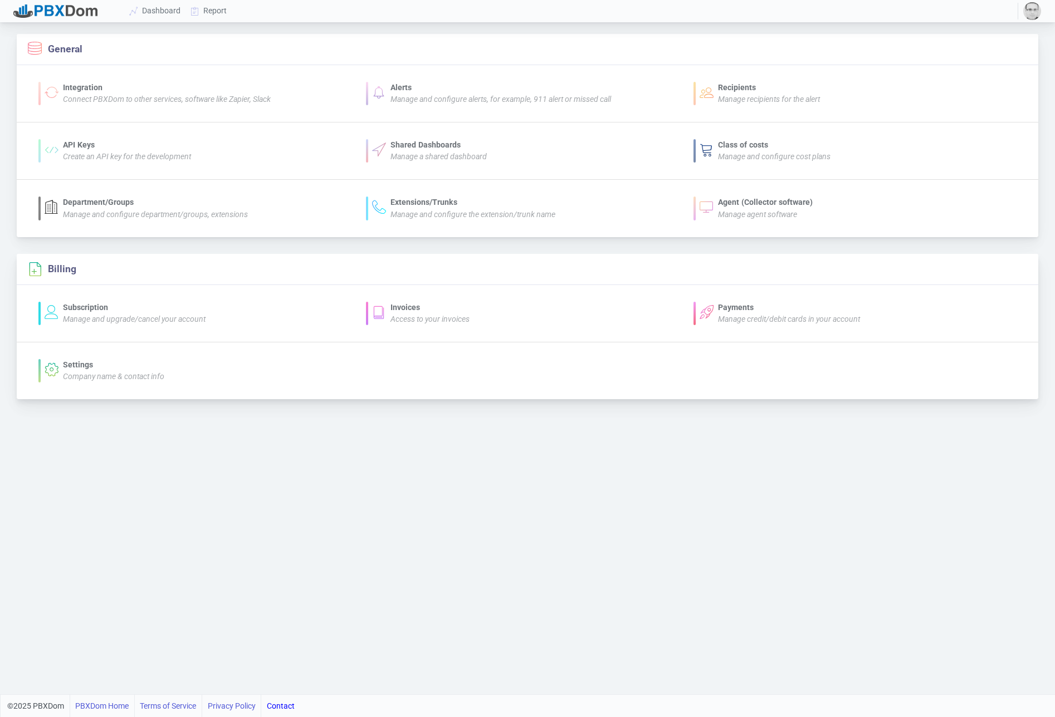
click at [407, 318] on icon "Access to your invoices" at bounding box center [429, 319] width 79 height 9
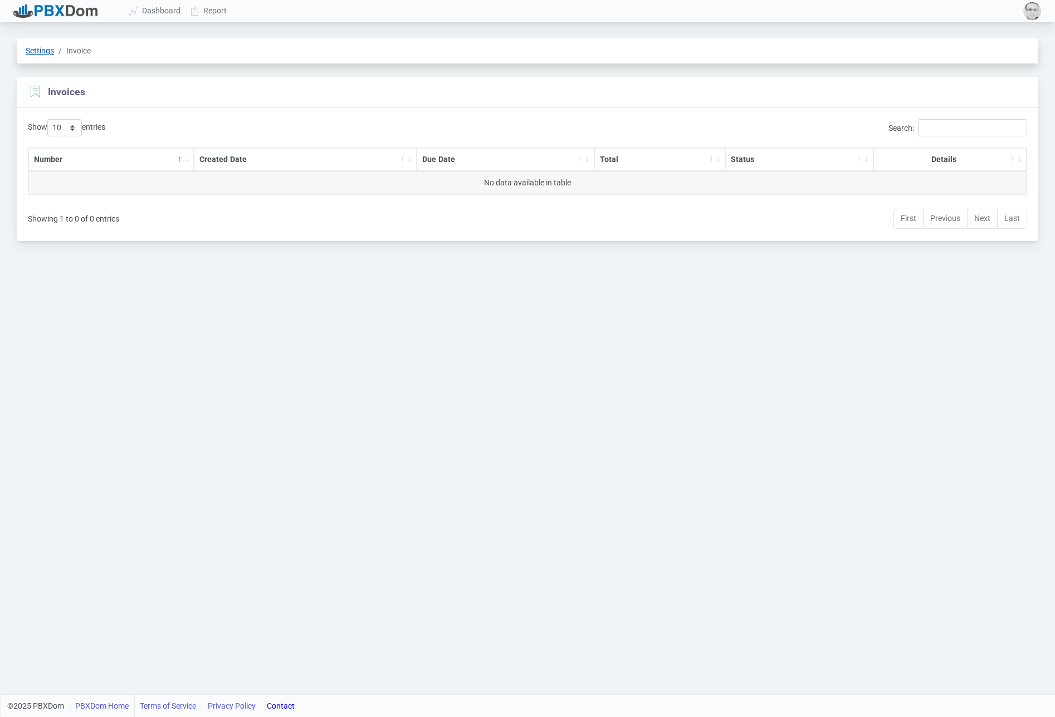
click at [34, 47] on link "Settings" at bounding box center [40, 50] width 28 height 9
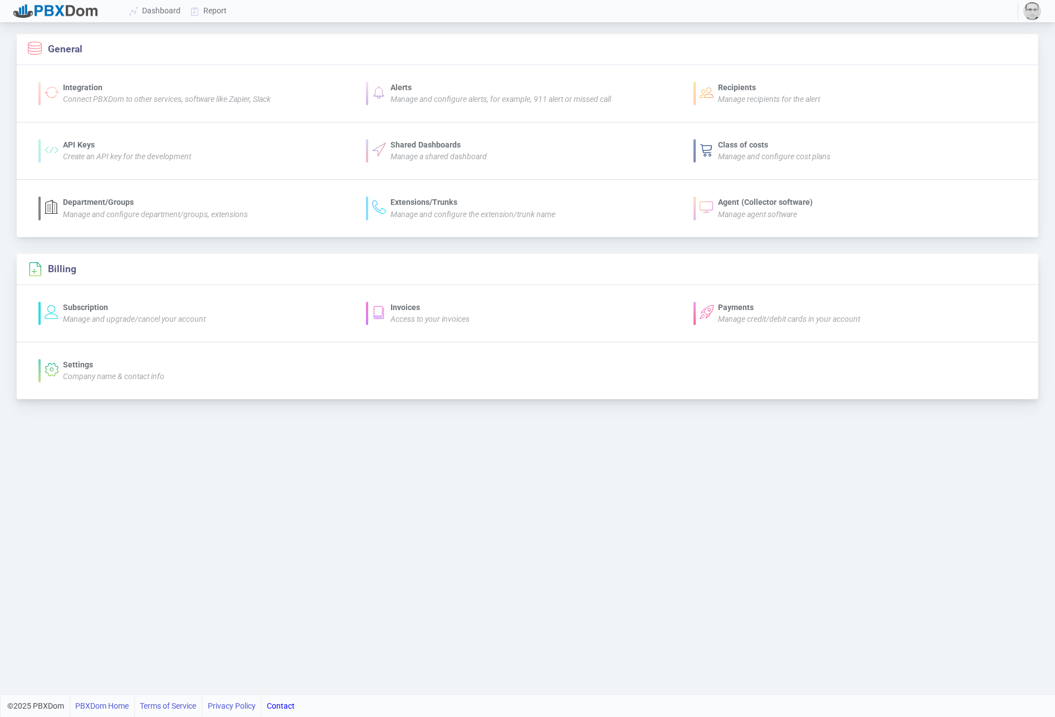
click at [126, 313] on div "Manage and upgrade/cancel your account" at bounding box center [134, 319] width 143 height 12
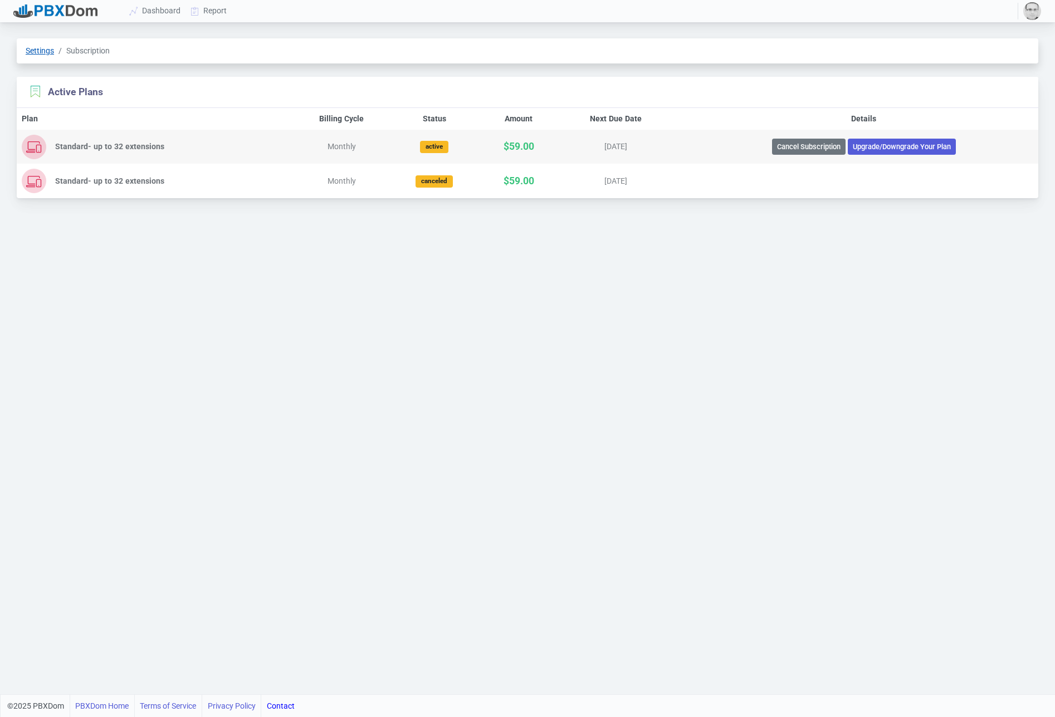
click at [31, 50] on link "Settings" at bounding box center [40, 50] width 28 height 9
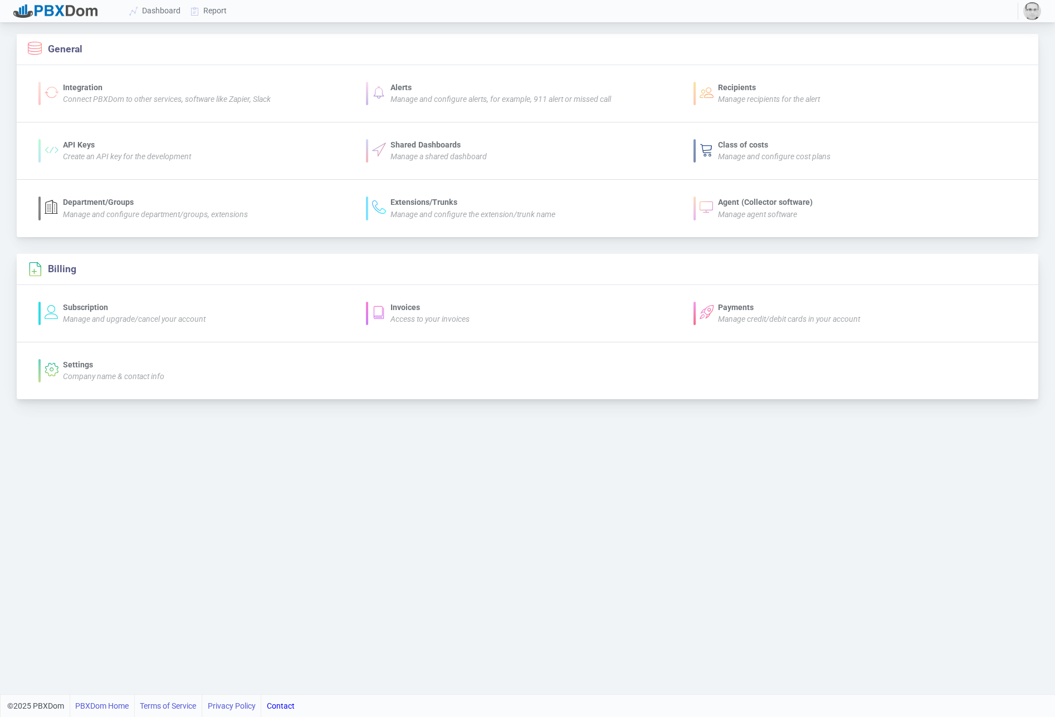
click at [160, 320] on icon "Manage and upgrade/cancel your account" at bounding box center [134, 319] width 143 height 9
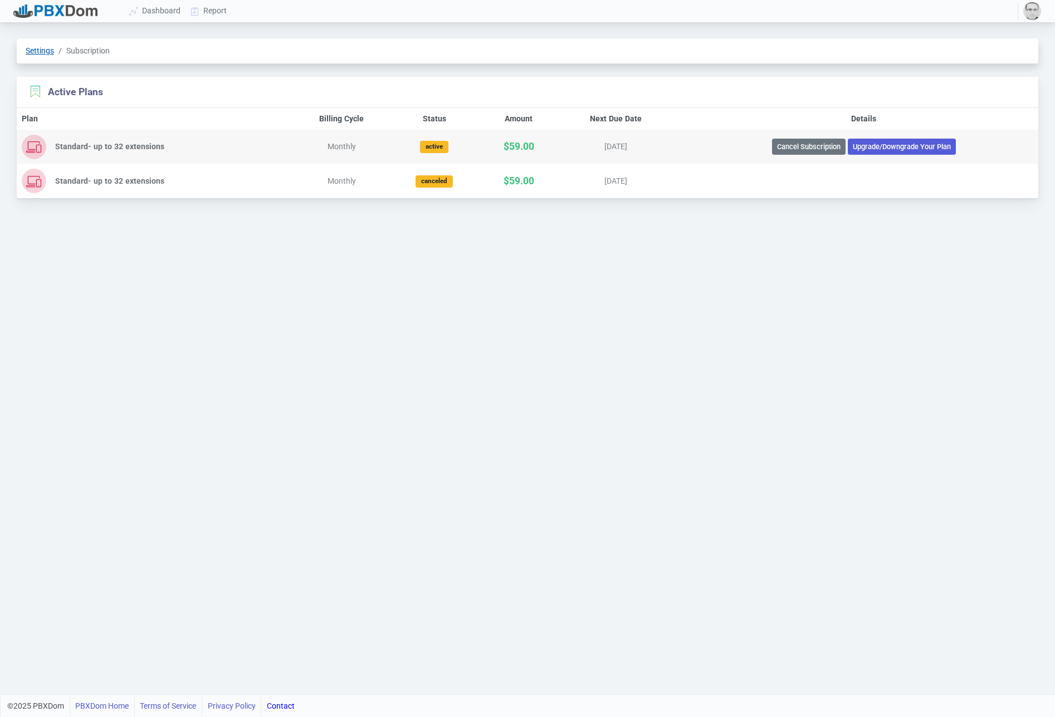
click at [33, 51] on link "Settings" at bounding box center [40, 50] width 28 height 9
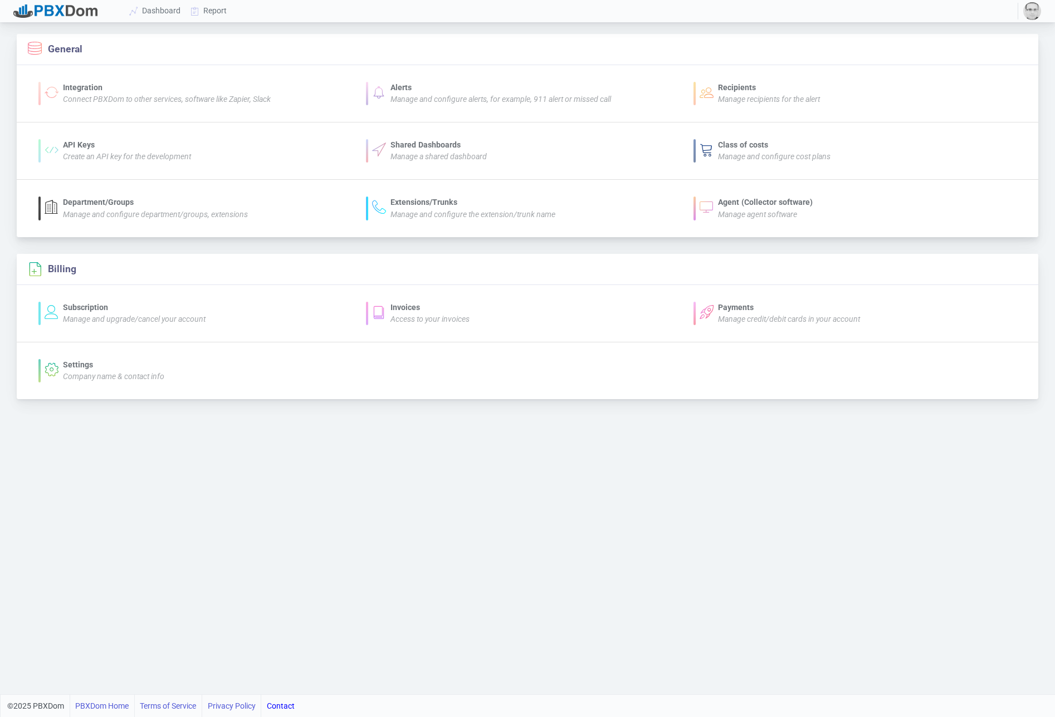
click at [739, 217] on icon "Manage agent software" at bounding box center [757, 214] width 79 height 9
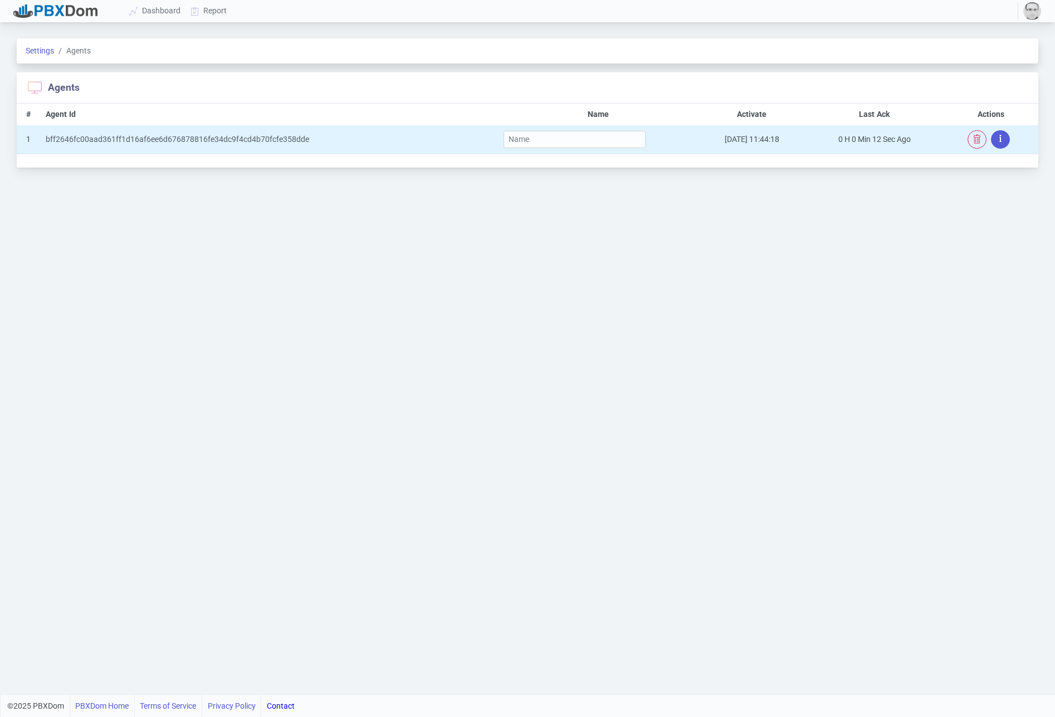
click at [1006, 141] on button "button" at bounding box center [1000, 139] width 19 height 18
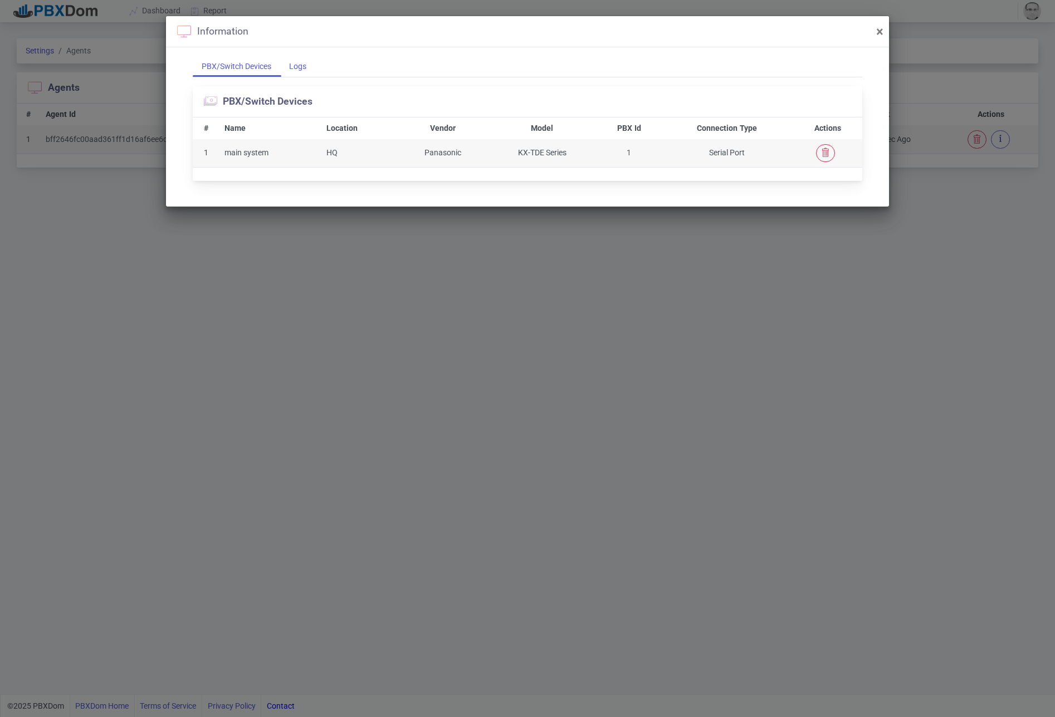
click at [305, 64] on div "Logs" at bounding box center [297, 66] width 35 height 21
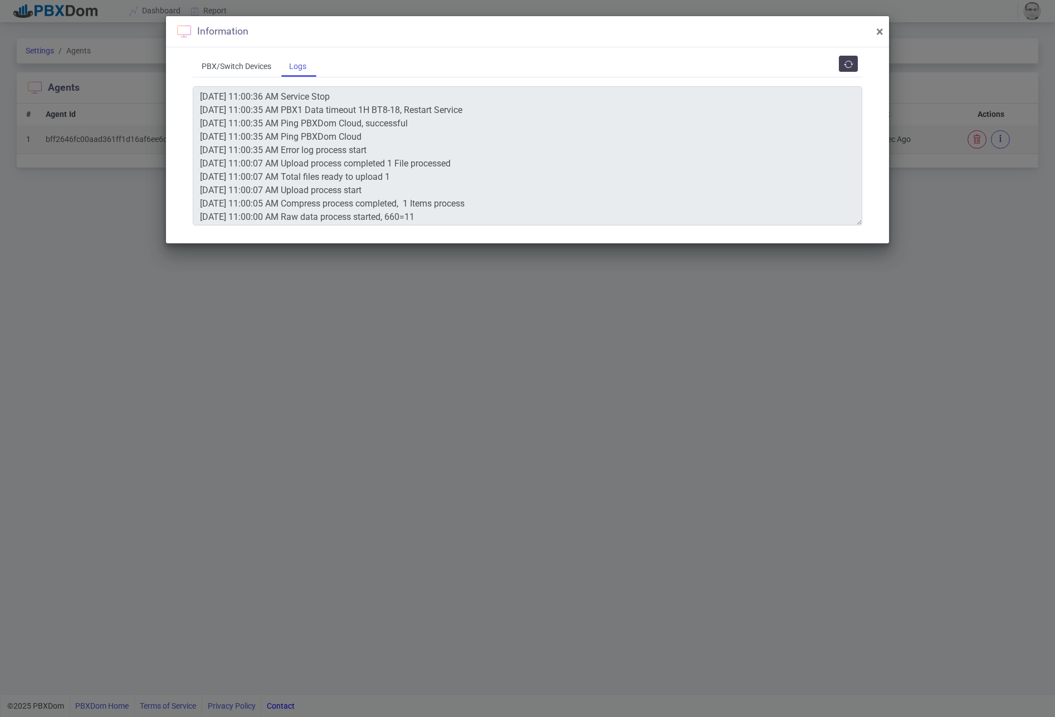
click at [874, 32] on div "Information ×" at bounding box center [527, 31] width 723 height 31
click at [876, 31] on span "×" at bounding box center [879, 32] width 7 height 16
type textarea "[DATE] 11:00:36 AM Service Stop [DATE] 11:00:35 AM PBX1 Data timeout 1H BT8-18,…"
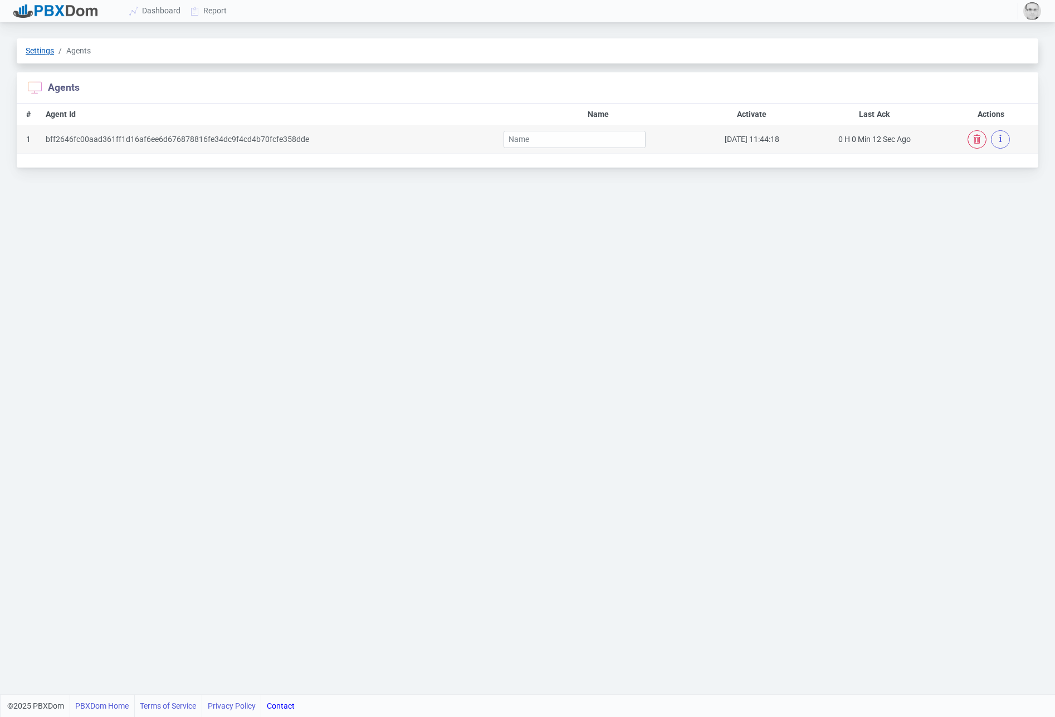
click at [41, 49] on link "Settings" at bounding box center [40, 50] width 28 height 9
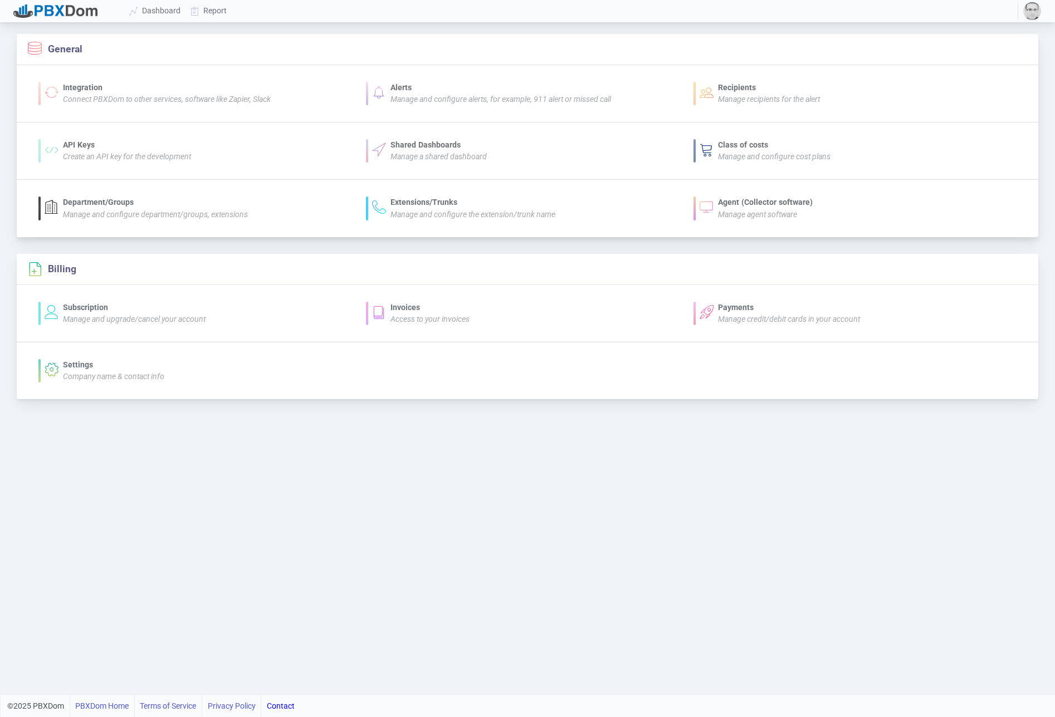
click at [471, 214] on icon "Manage and configure the extension/trunk name" at bounding box center [472, 214] width 165 height 9
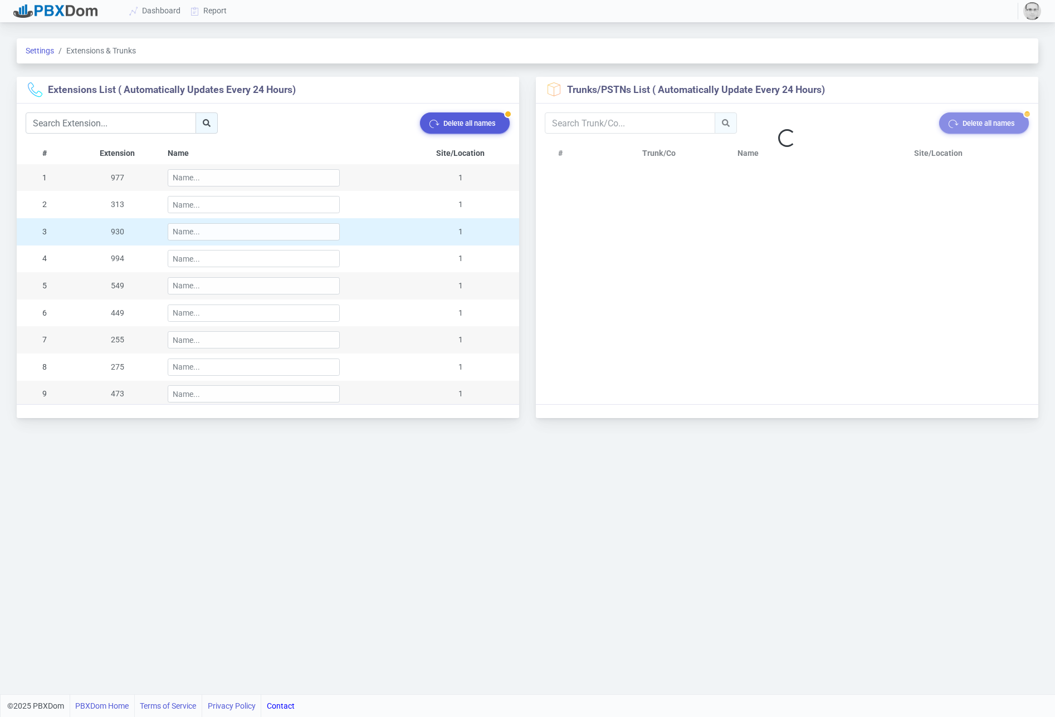
select select "17"
select select "13"
select select "17"
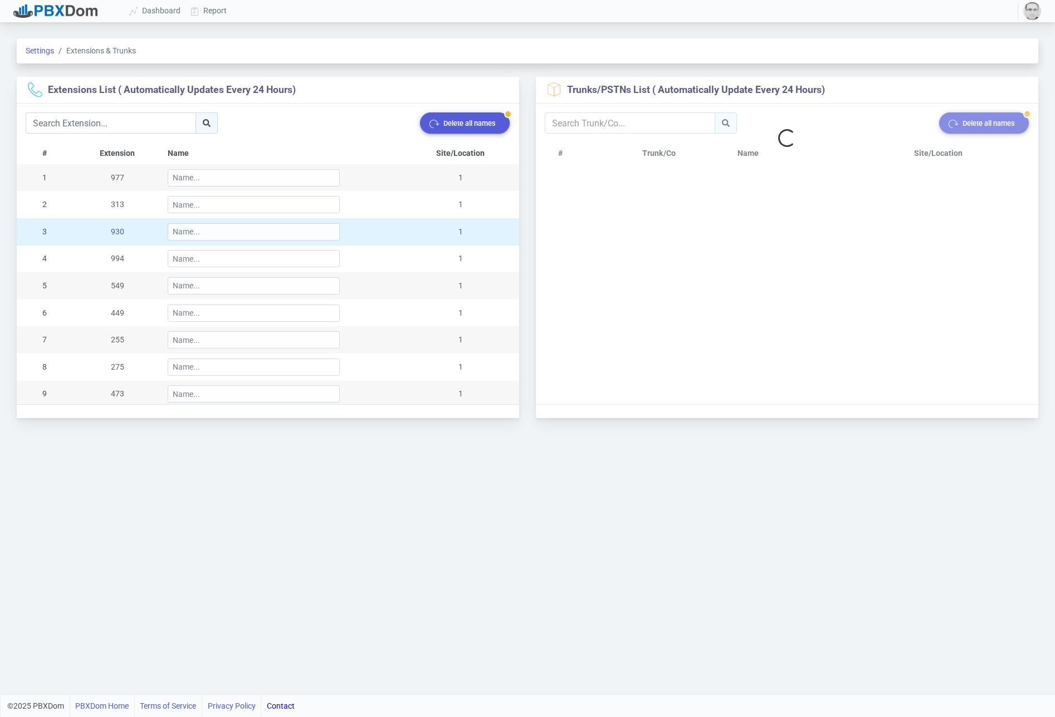
select select "17"
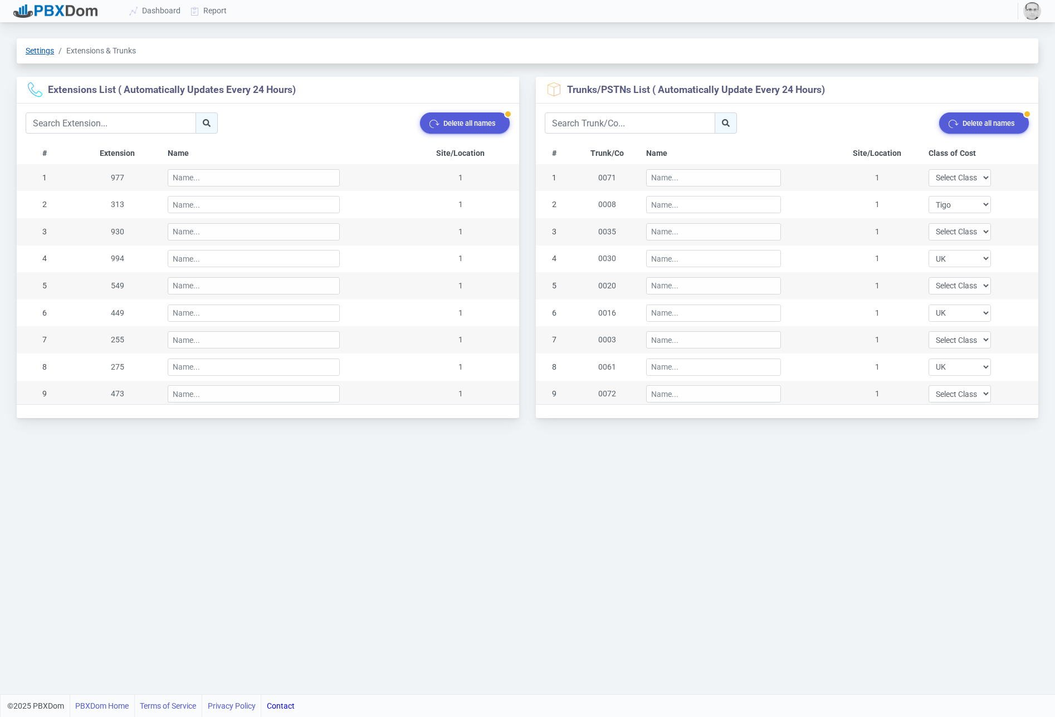
click at [26, 47] on link "Settings" at bounding box center [40, 50] width 28 height 9
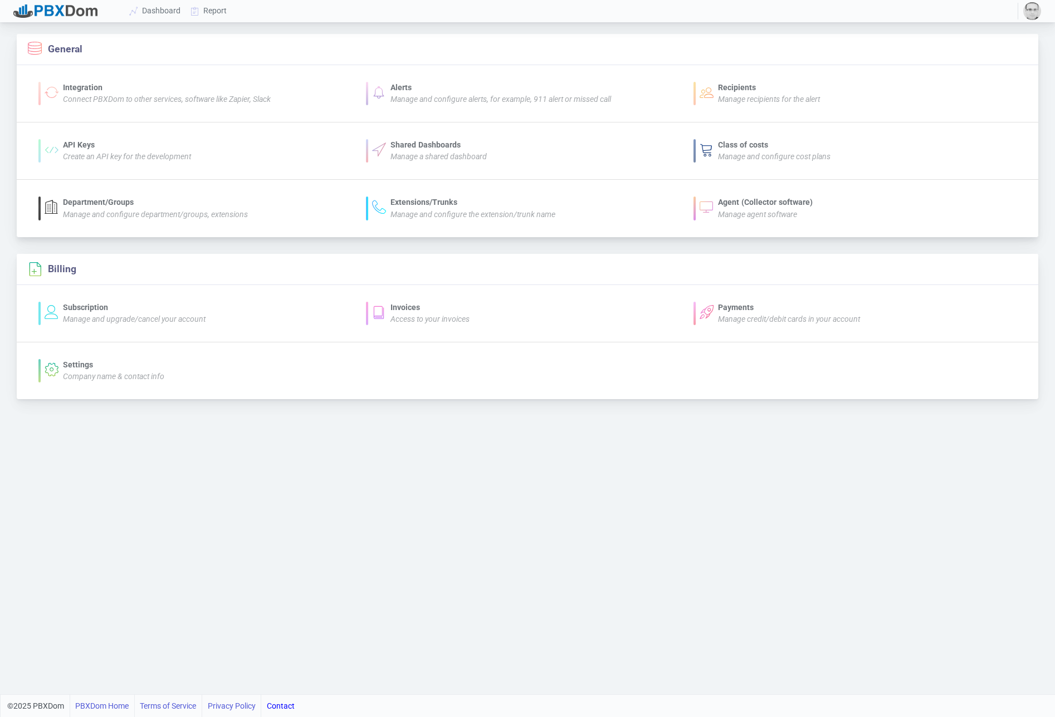
click at [153, 207] on div "Department/Groups" at bounding box center [155, 203] width 185 height 12
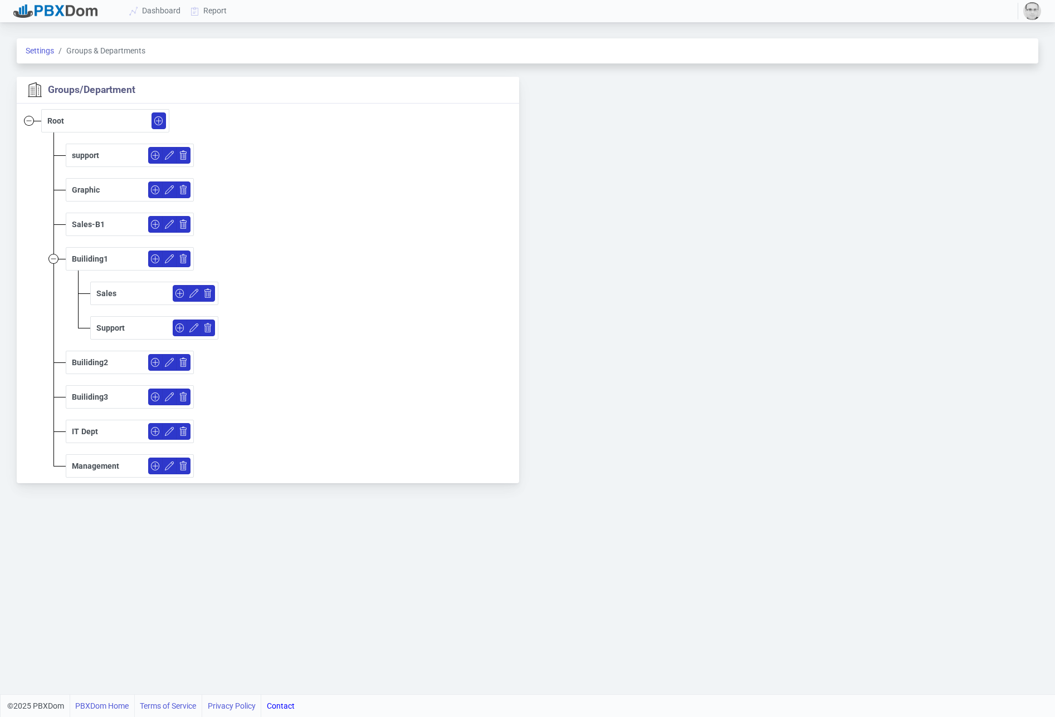
click at [85, 220] on div "Sales-B1" at bounding box center [88, 225] width 33 height 12
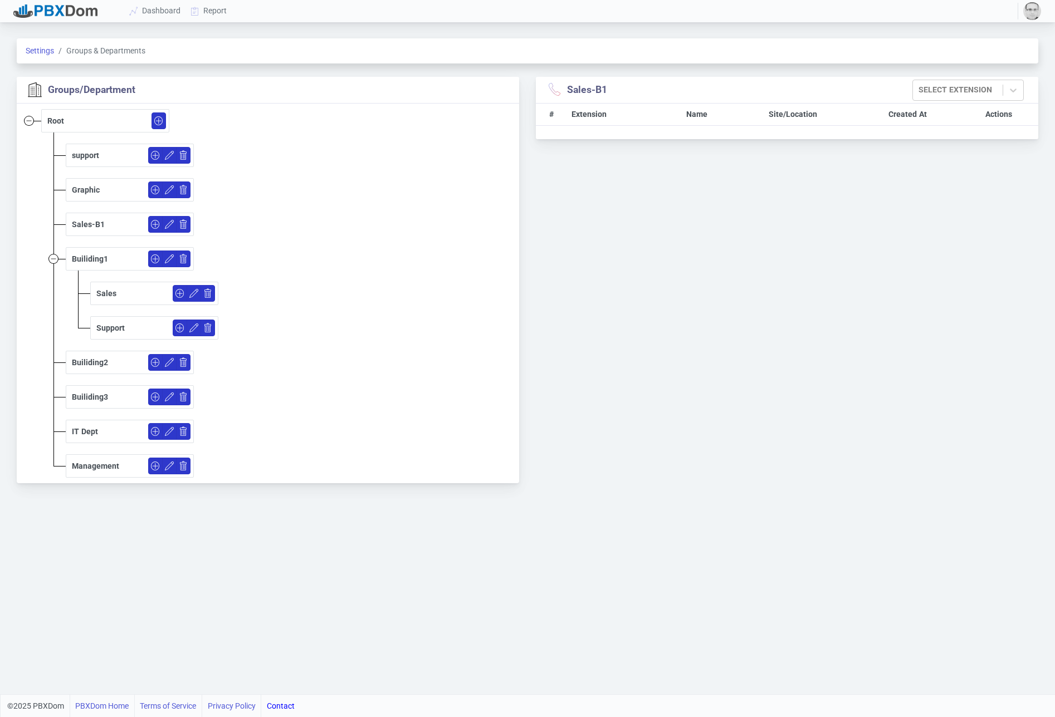
click at [77, 155] on div "support" at bounding box center [85, 156] width 27 height 12
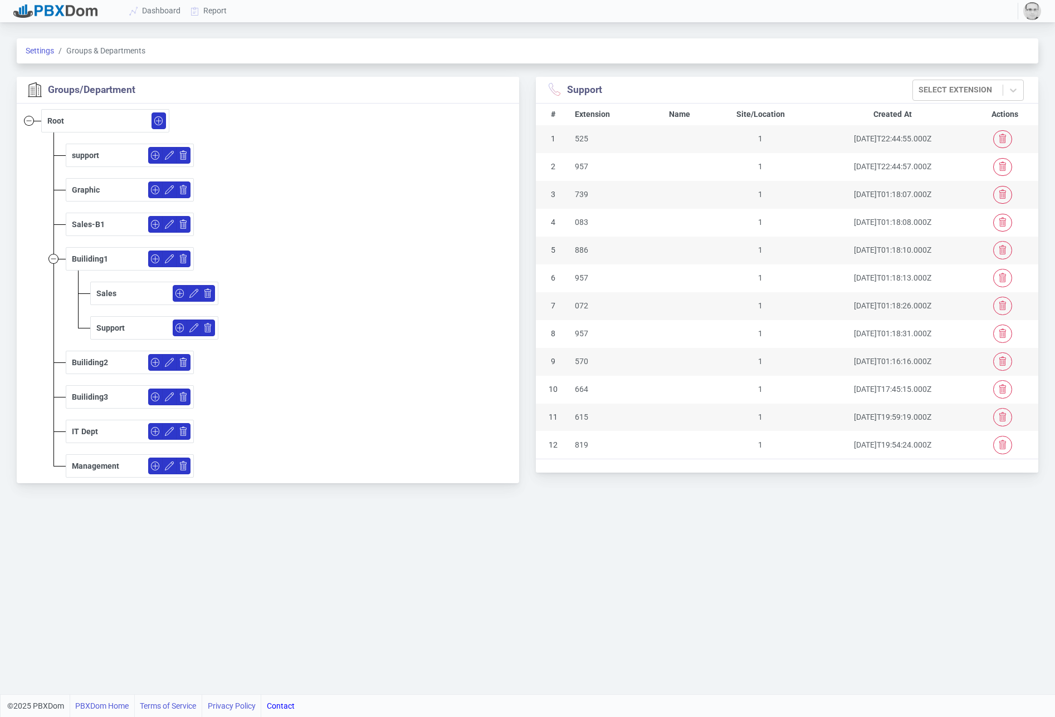
click at [86, 188] on div "Graphic" at bounding box center [86, 190] width 28 height 12
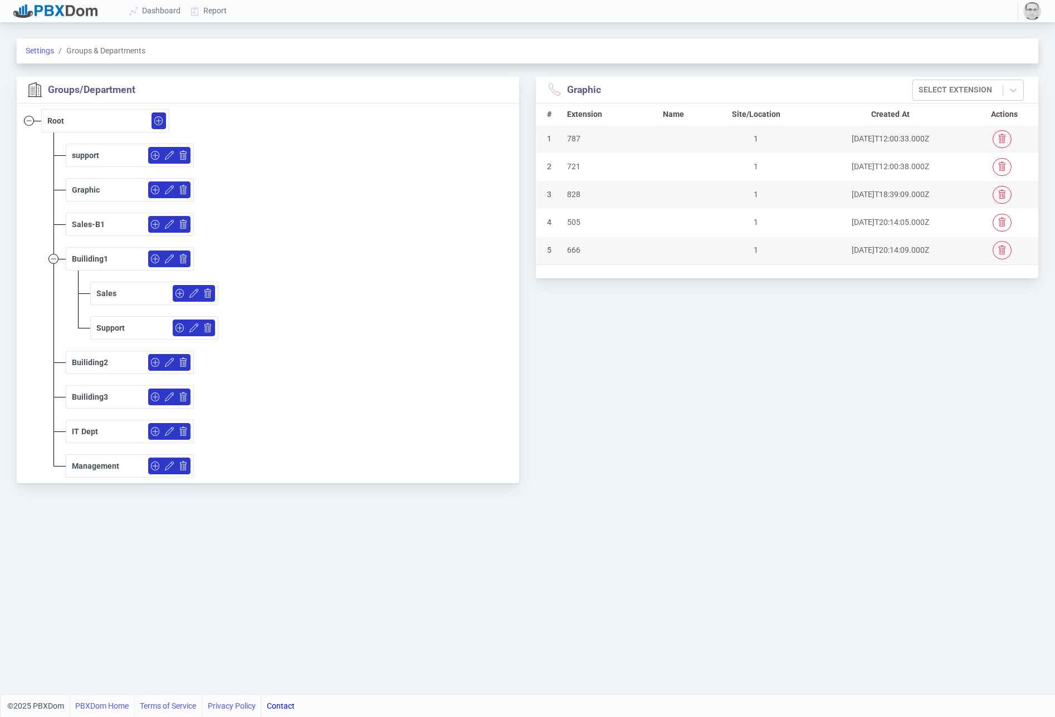
click at [86, 214] on div "Sales-B1" at bounding box center [130, 224] width 128 height 23
click at [89, 223] on div "Sales-B1" at bounding box center [88, 225] width 33 height 12
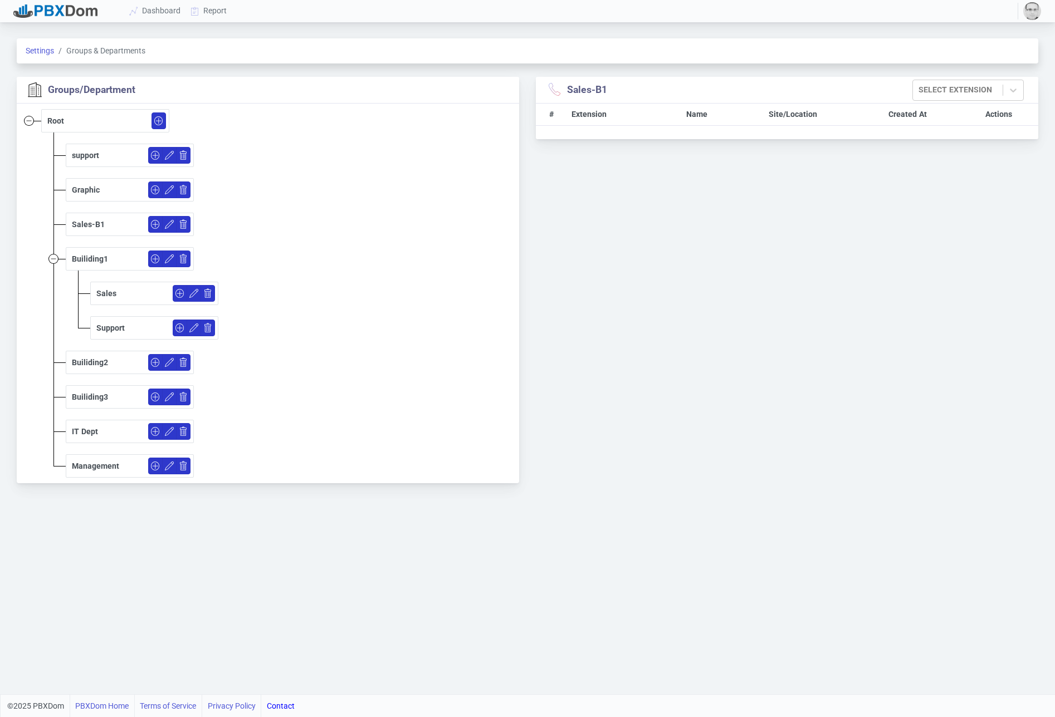
click at [94, 262] on div "Builiding1" at bounding box center [90, 259] width 36 height 12
click at [105, 293] on div "Sales" at bounding box center [106, 294] width 20 height 12
drag, startPoint x: 108, startPoint y: 326, endPoint x: 105, endPoint y: 331, distance: 5.7
click at [108, 328] on div "Support" at bounding box center [110, 328] width 28 height 12
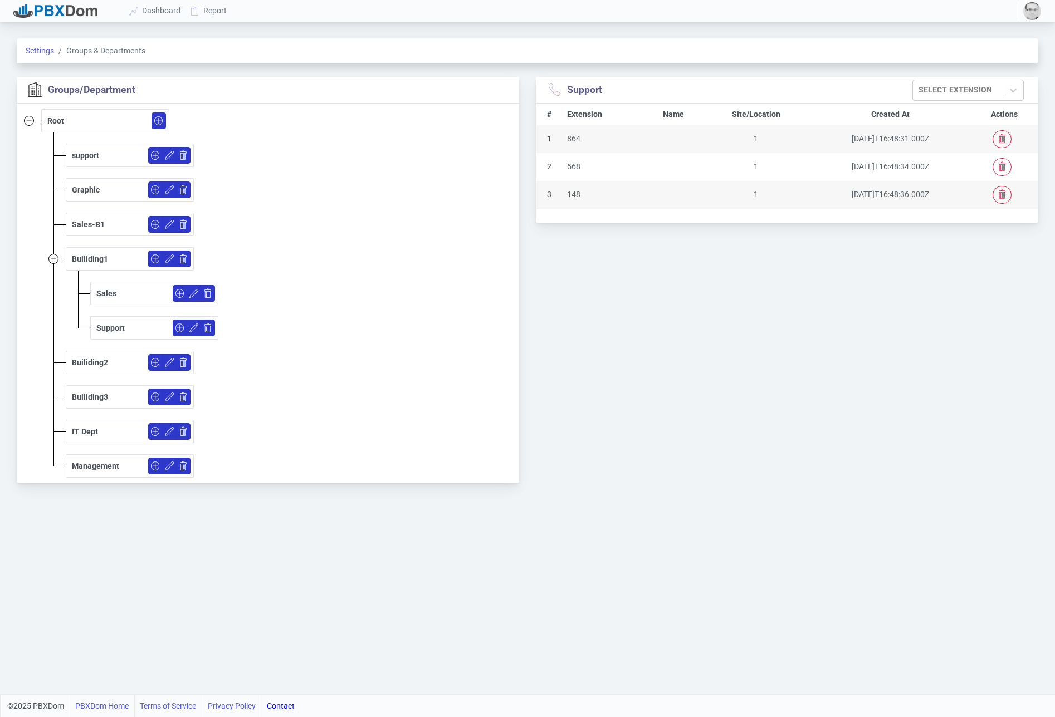
click at [100, 366] on div "Builiding2" at bounding box center [90, 363] width 36 height 12
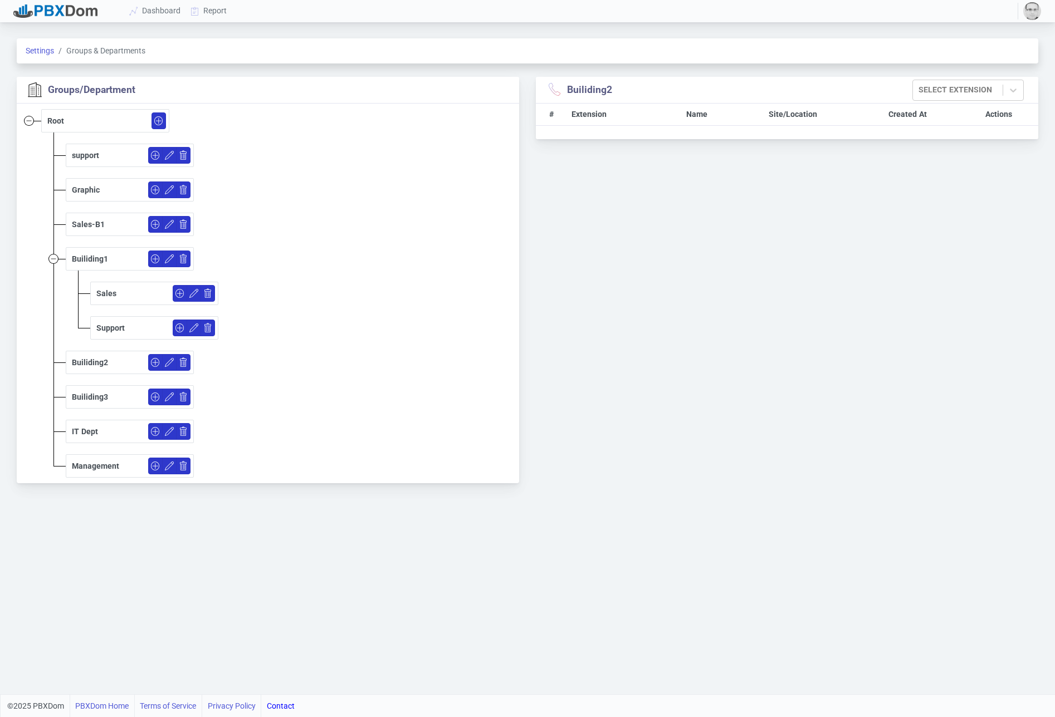
click at [95, 389] on div "Builiding3" at bounding box center [131, 397] width 119 height 17
click at [94, 394] on div "Builiding3" at bounding box center [90, 397] width 36 height 12
click at [85, 438] on div "IT Dept" at bounding box center [131, 431] width 119 height 17
drag, startPoint x: 87, startPoint y: 433, endPoint x: 86, endPoint y: 460, distance: 27.9
click at [87, 433] on div "IT Dept" at bounding box center [85, 432] width 26 height 12
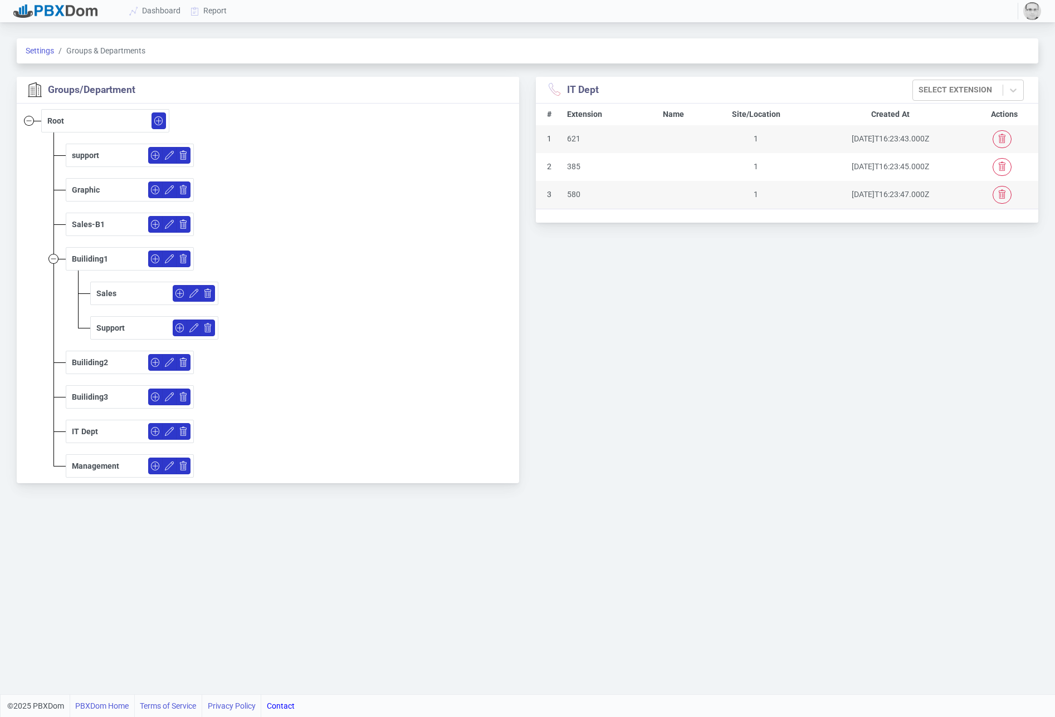
click at [88, 467] on div "Management" at bounding box center [95, 466] width 47 height 12
click at [57, 125] on div "Root" at bounding box center [55, 121] width 17 height 12
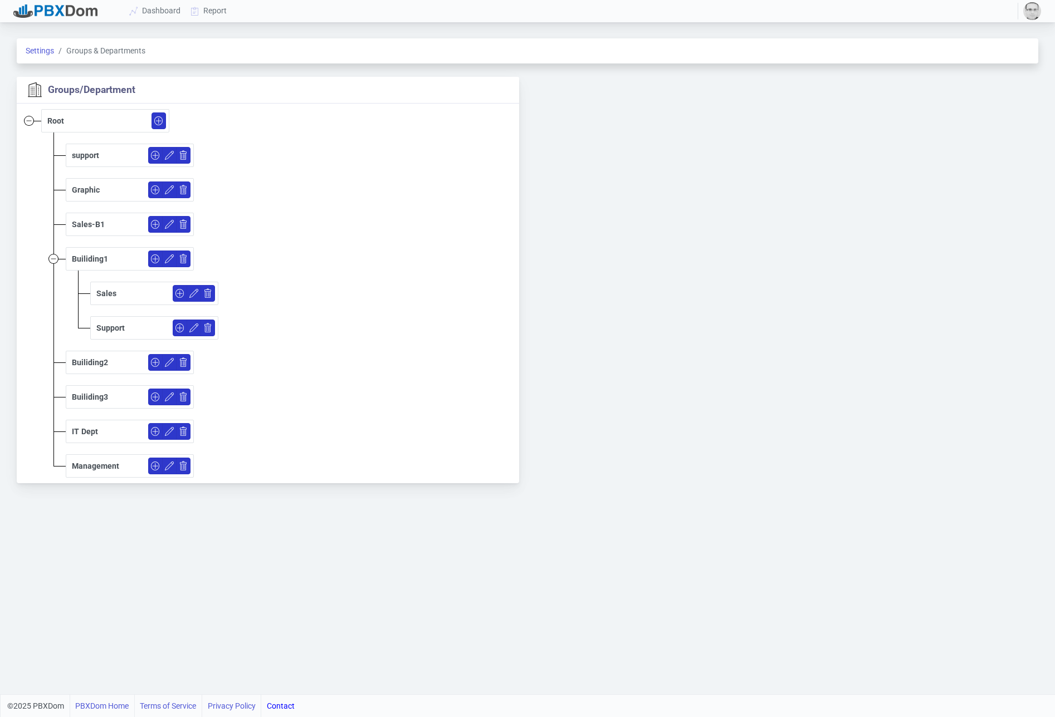
click at [39, 55] on li "Settings" at bounding box center [40, 51] width 28 height 12
click at [41, 46] on link "Settings" at bounding box center [40, 50] width 28 height 9
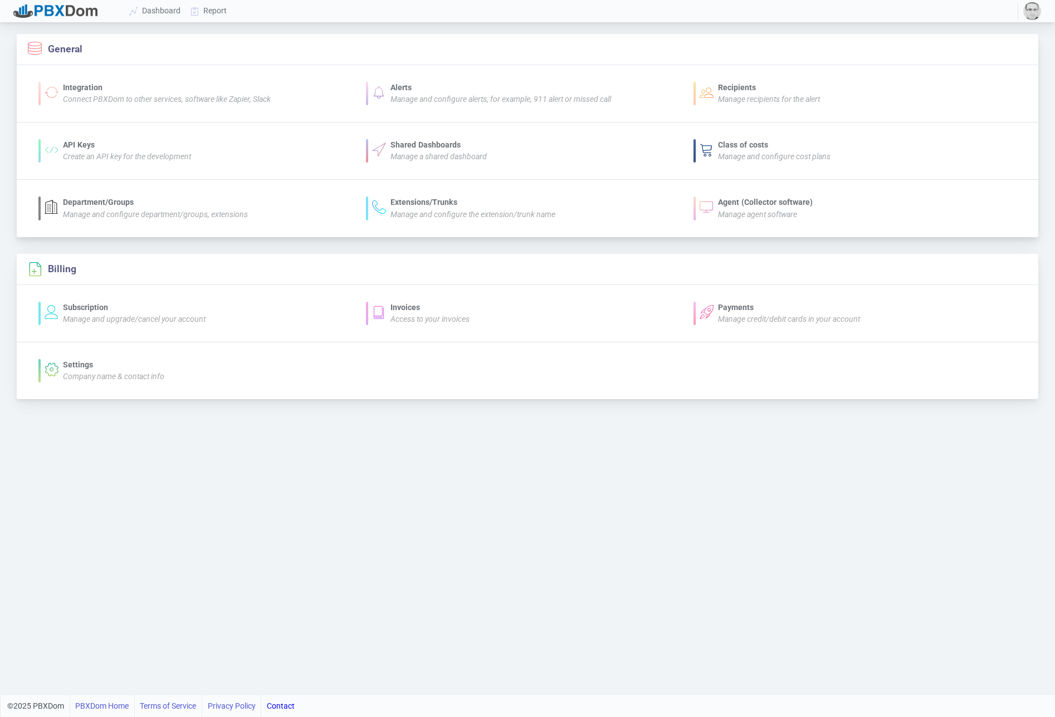
click at [751, 138] on li "API Keys Create an API key for the development Shared Dashboards Manage a share…" at bounding box center [527, 151] width 1021 height 58
click at [748, 146] on div "Class of costs" at bounding box center [774, 145] width 112 height 12
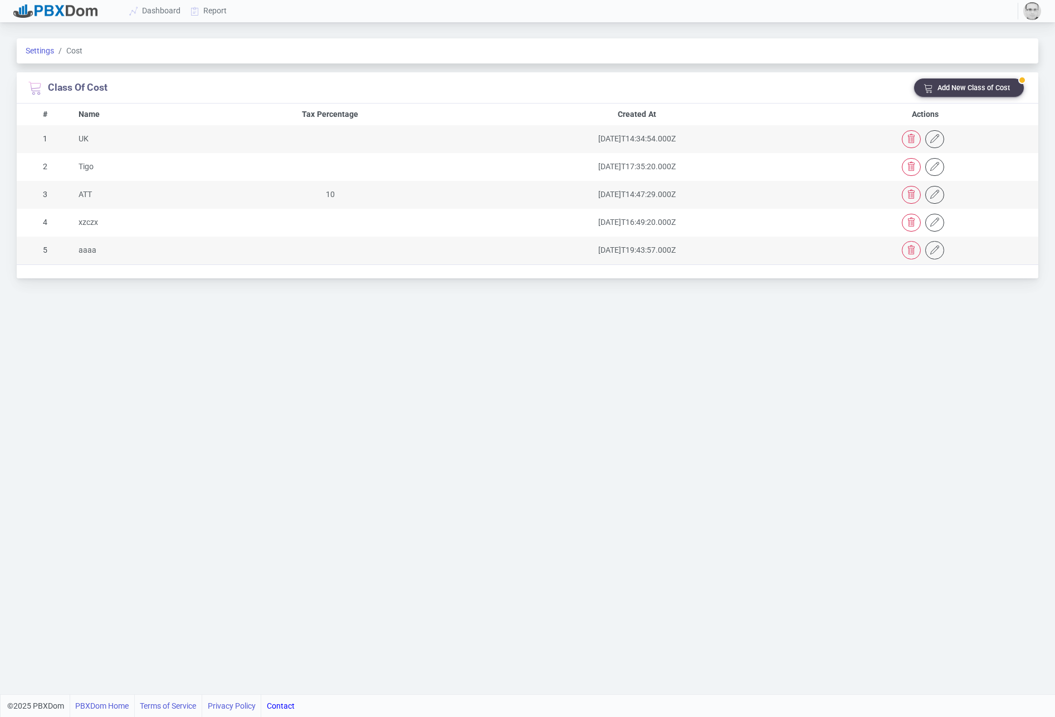
drag, startPoint x: 37, startPoint y: 45, endPoint x: 47, endPoint y: 45, distance: 10.0
click at [37, 45] on li "Settings" at bounding box center [40, 51] width 28 height 12
click at [48, 49] on link "Settings" at bounding box center [40, 50] width 28 height 9
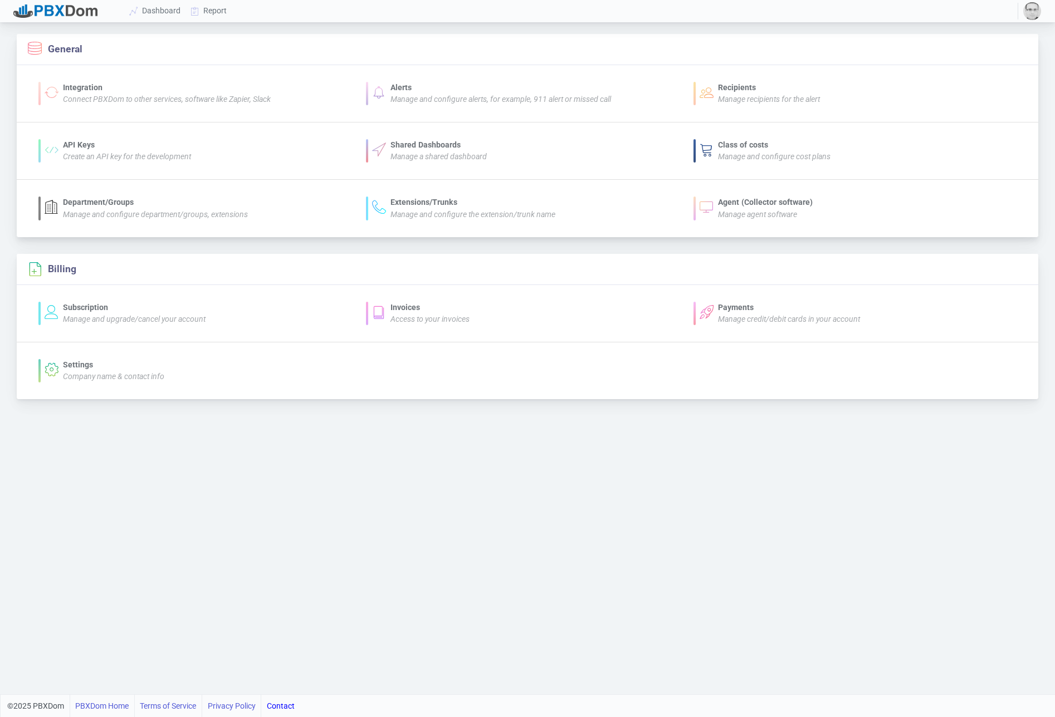
click at [226, 149] on div "API Keys Create an API key for the development" at bounding box center [200, 150] width 311 height 23
click at [117, 145] on div "API Keys" at bounding box center [127, 145] width 128 height 12
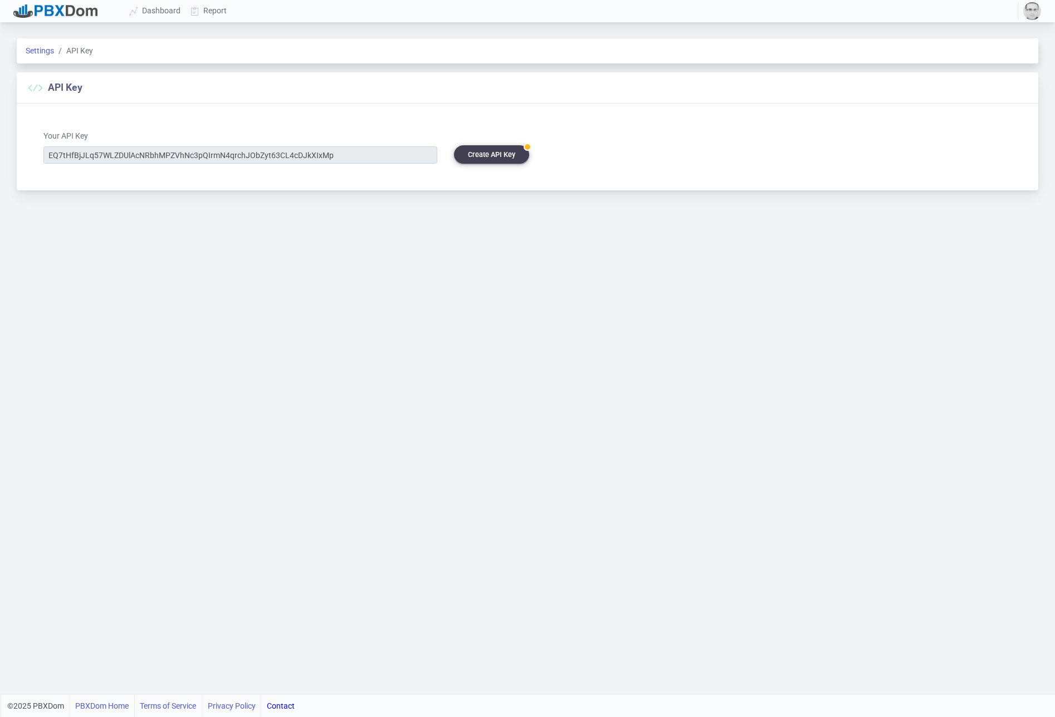
click at [46, 56] on li "Settings" at bounding box center [40, 51] width 28 height 12
click at [45, 53] on link "Settings" at bounding box center [40, 50] width 28 height 9
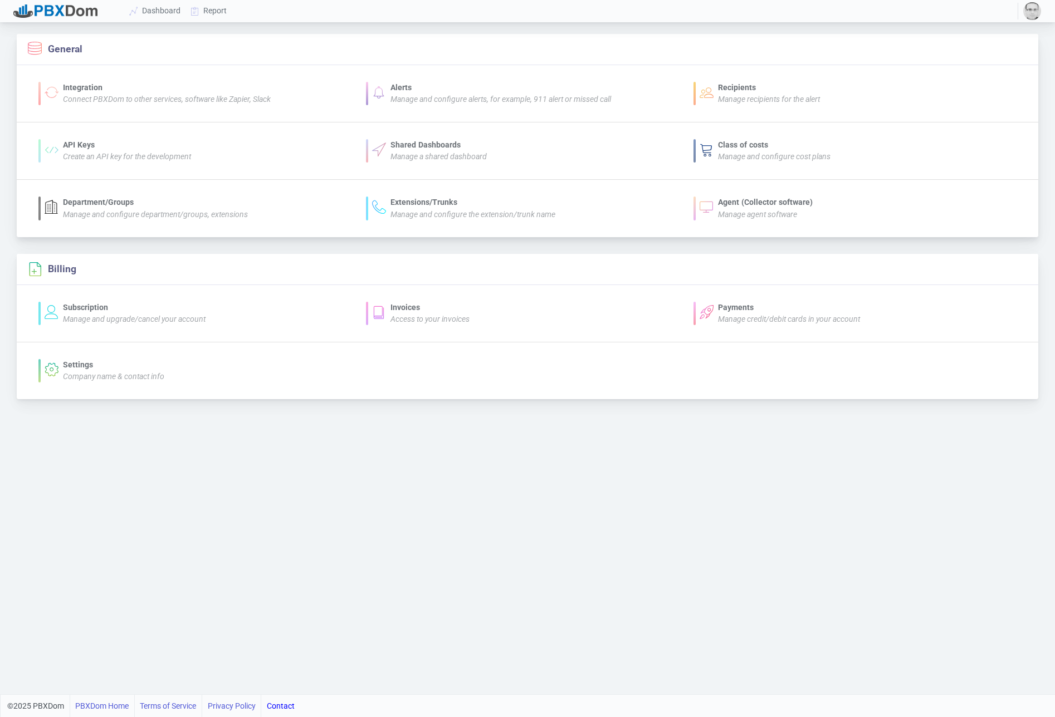
click at [711, 89] on icon at bounding box center [706, 92] width 14 height 14
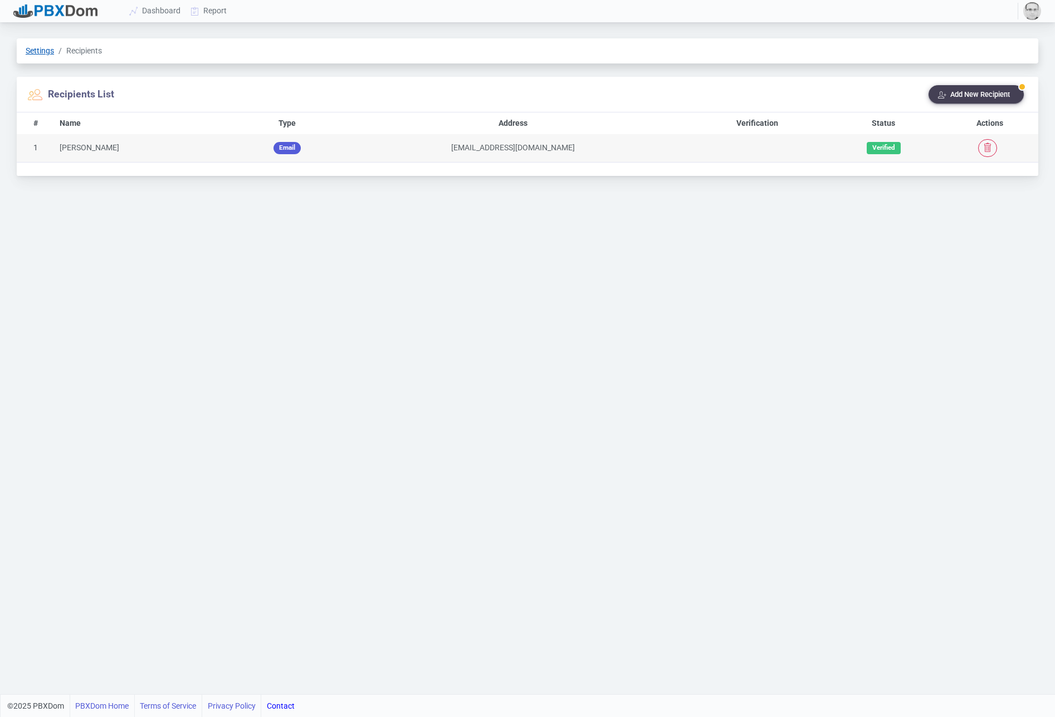
click at [40, 50] on link "Settings" at bounding box center [40, 50] width 28 height 9
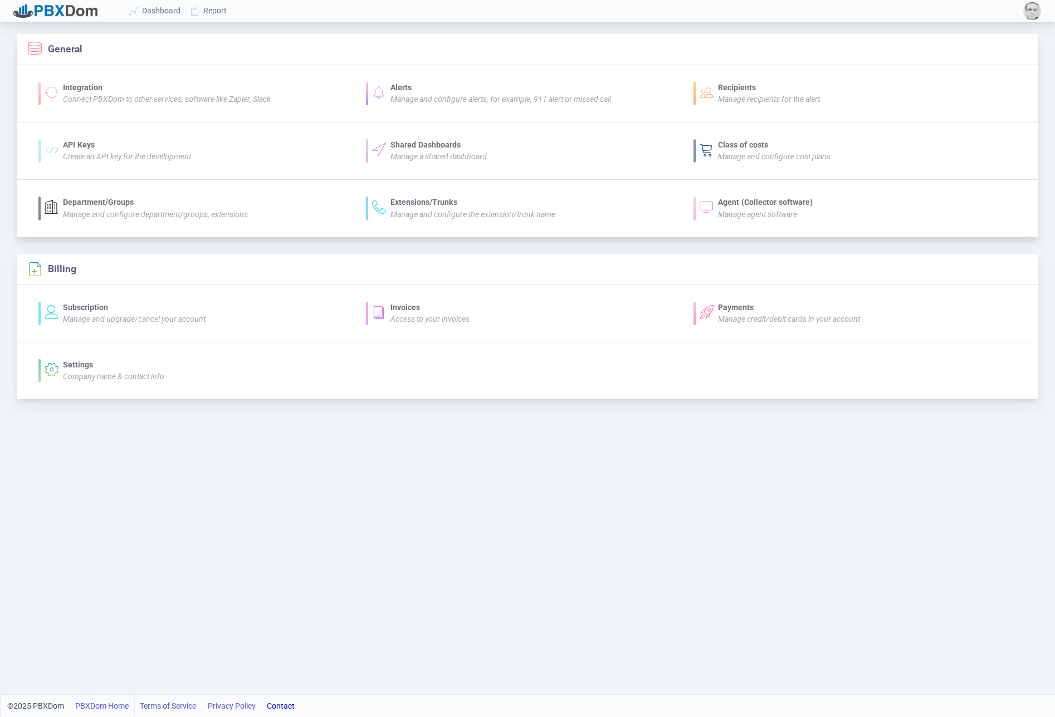
click at [399, 103] on icon "Manage and configure alerts, for example, 911 alert or missed call" at bounding box center [500, 99] width 220 height 9
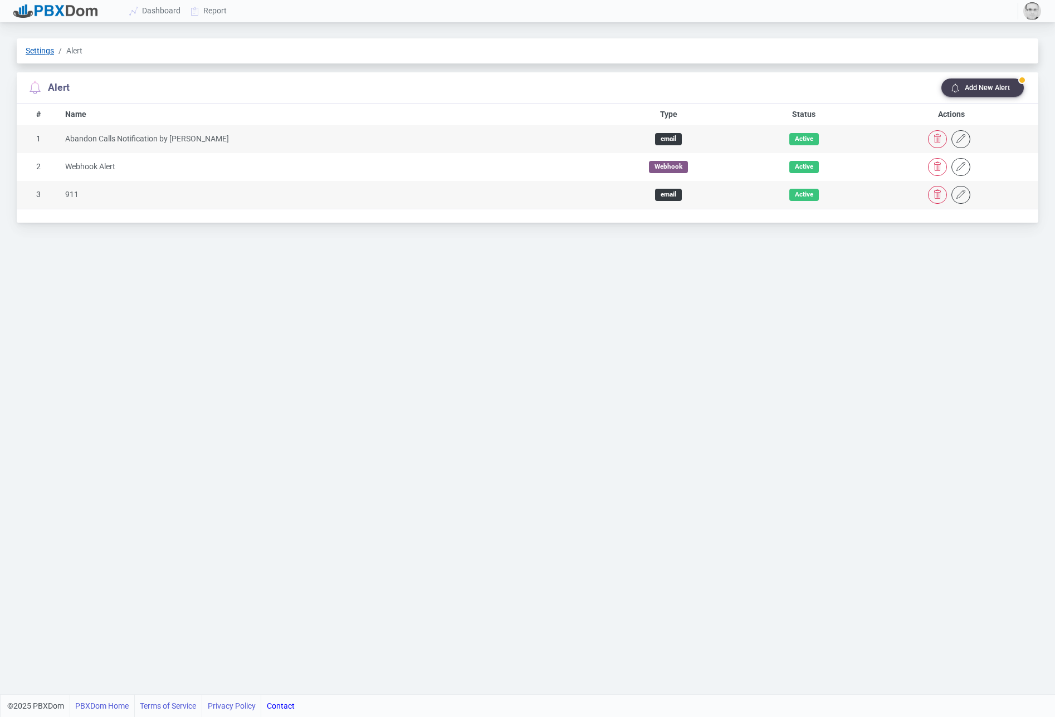
click at [45, 51] on link "Settings" at bounding box center [40, 50] width 28 height 9
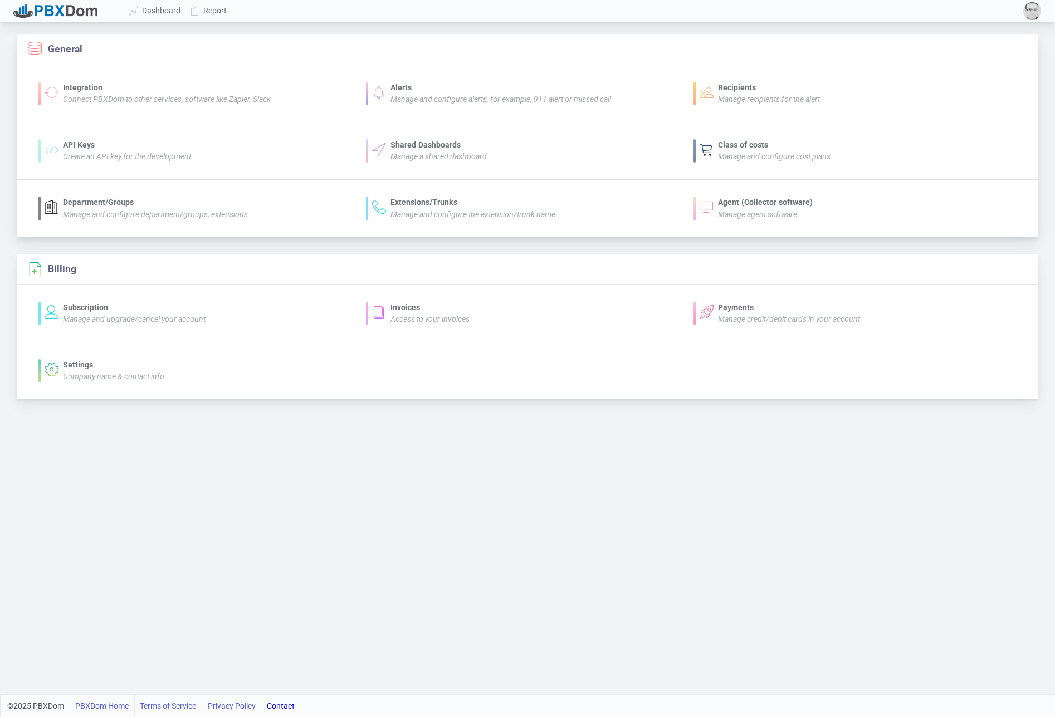
click at [134, 97] on icon "Connect PBXDom to other services, software like Zapier, Slack" at bounding box center [167, 99] width 208 height 9
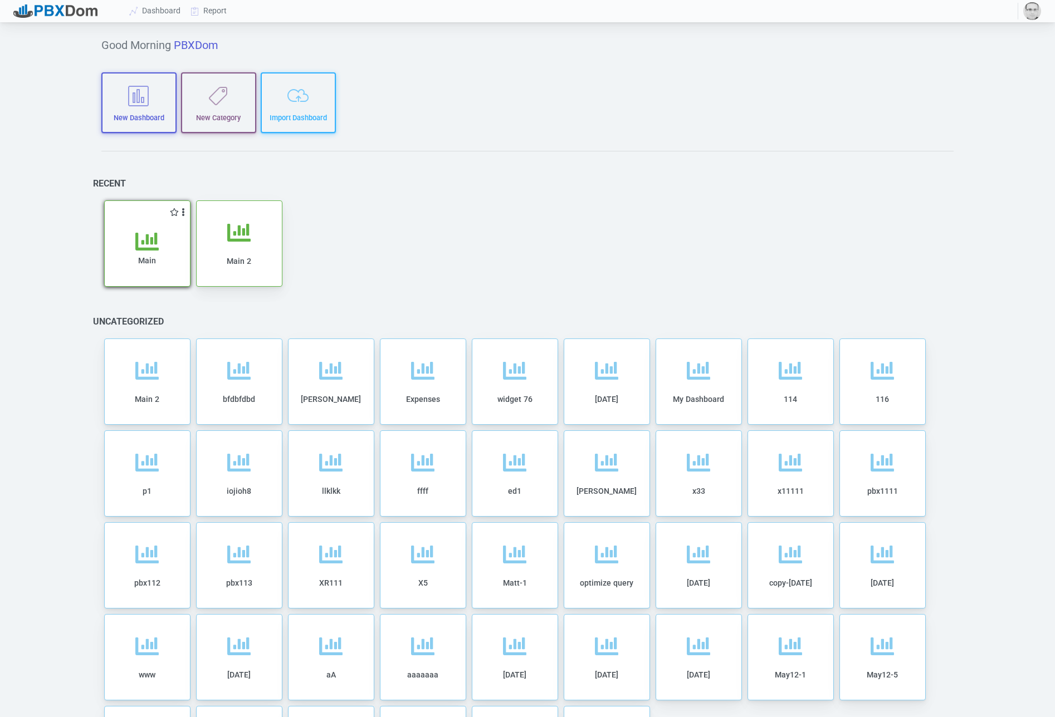
click at [136, 242] on icon at bounding box center [146, 241] width 23 height 23
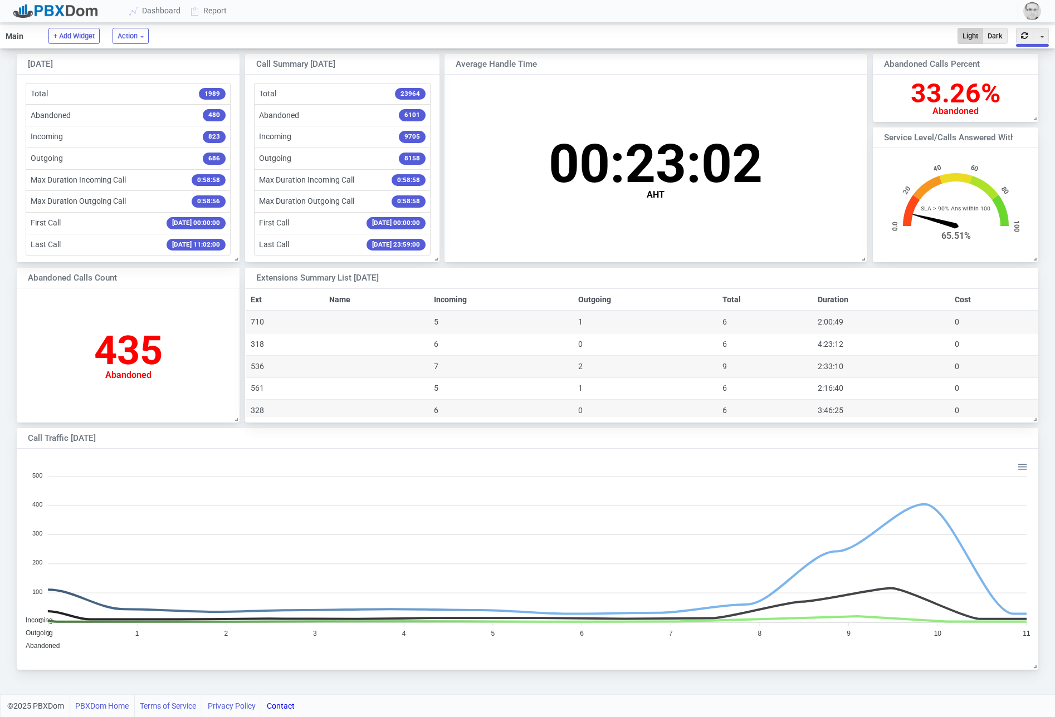
scroll to position [7, 0]
